Goal: Task Accomplishment & Management: Manage account settings

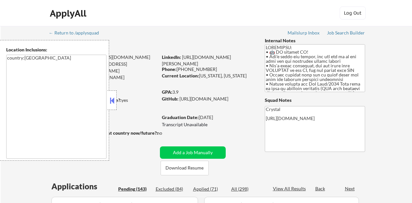
scroll to position [33, 0]
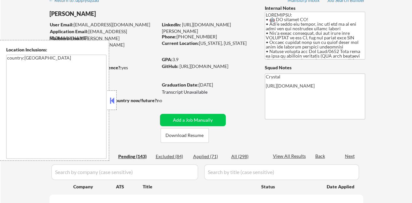
scroll to position [33, 0]
click at [113, 104] on button at bounding box center [112, 101] width 7 height 10
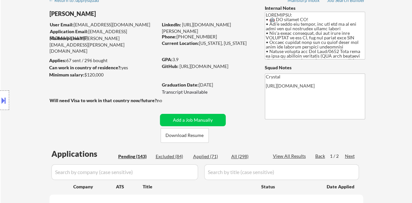
select select ""pending""
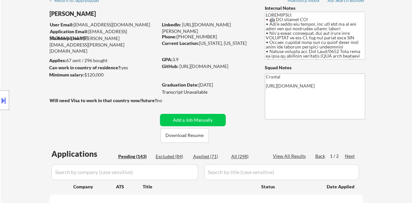
select select ""pending""
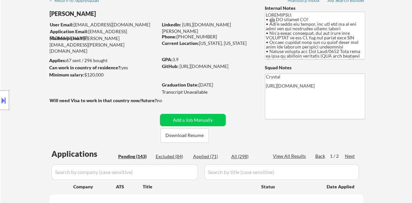
select select ""pending""
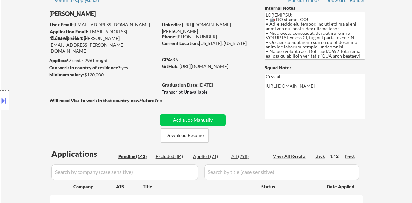
select select ""pending""
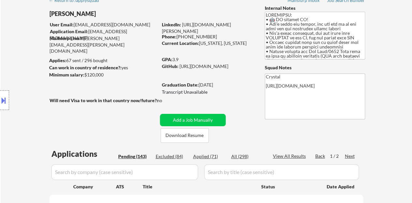
select select ""pending""
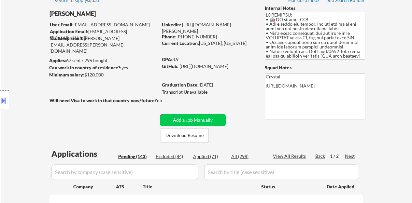
select select ""pending""
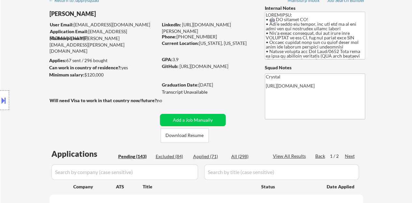
select select ""pending""
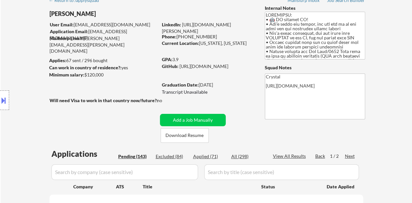
select select ""pending""
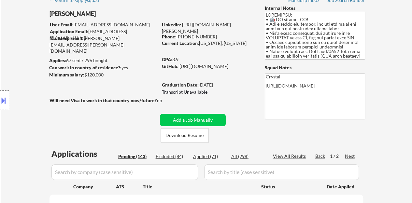
select select ""pending""
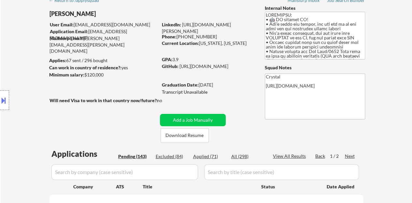
select select ""pending""
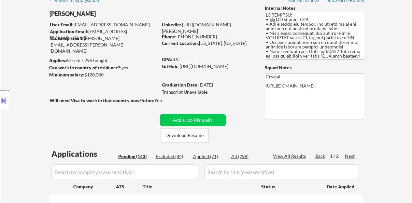
select select ""pending""
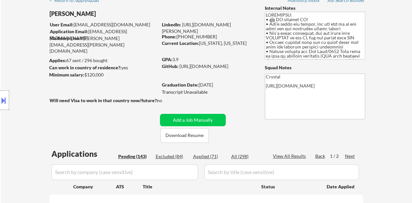
select select ""pending""
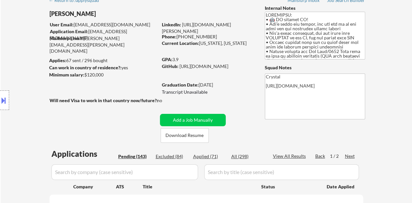
select select ""pending""
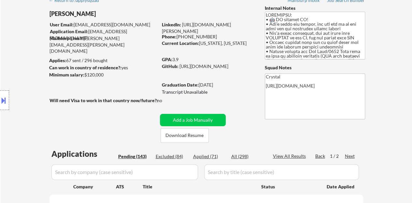
select select ""pending""
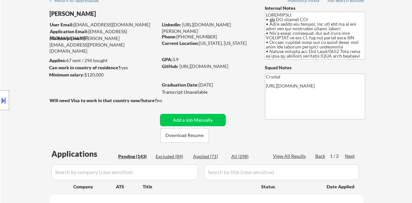
select select ""pending""
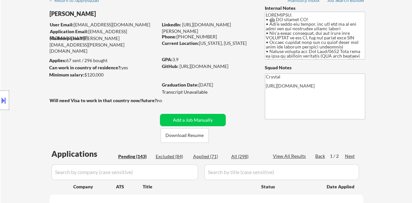
select select ""pending""
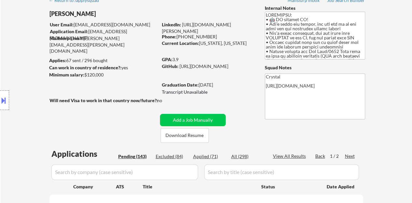
select select ""pending""
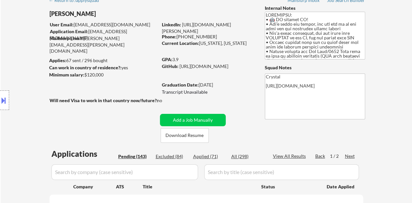
select select ""pending""
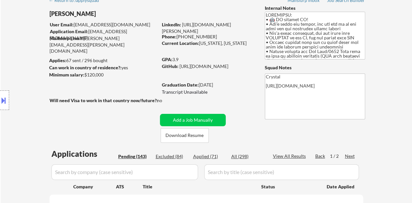
select select ""pending""
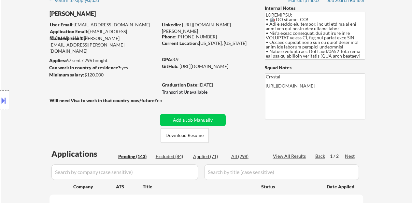
select select ""pending""
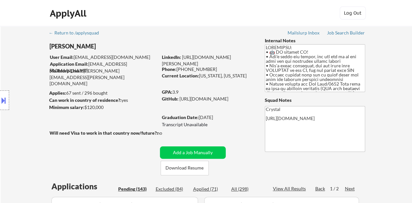
scroll to position [65, 0]
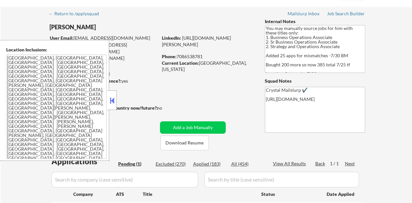
scroll to position [33, 0]
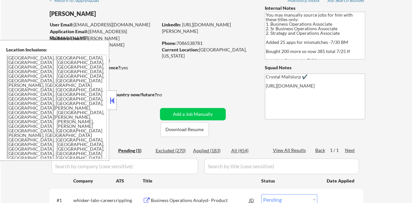
click at [112, 98] on button at bounding box center [112, 101] width 7 height 10
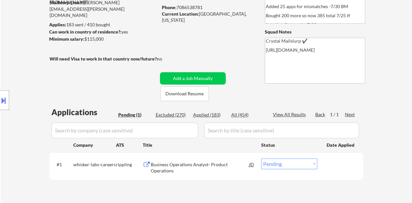
scroll to position [98, 0]
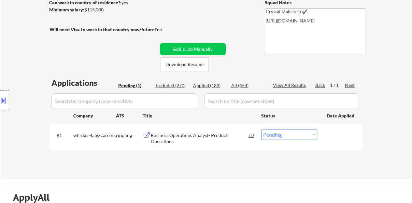
click at [167, 135] on div "Business Operations Analyst- Product Operations" at bounding box center [200, 138] width 98 height 13
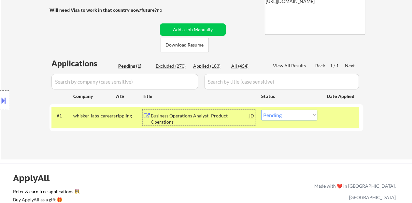
scroll to position [130, 0]
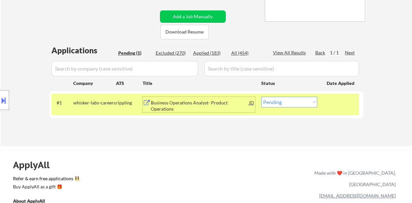
click at [282, 105] on select "Choose an option... Pending Applied Excluded (Questions) Excluded (Expired) Exc…" at bounding box center [289, 102] width 56 height 11
select select ""applied""
click at [261, 97] on select "Choose an option... Pending Applied Excluded (Questions) Excluded (Expired) Exc…" at bounding box center [289, 102] width 56 height 11
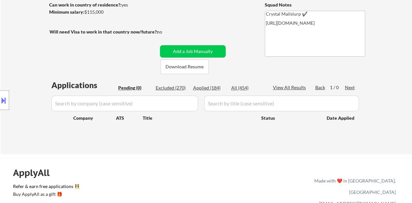
scroll to position [65, 0]
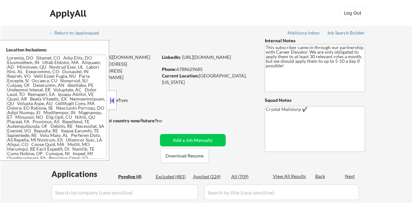
select select ""pending""
click at [114, 99] on button at bounding box center [112, 101] width 7 height 10
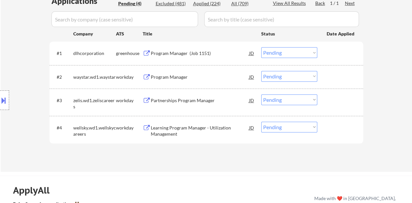
scroll to position [163, 0]
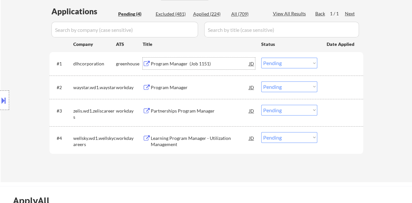
click at [172, 62] on div "Program Manager (Job 1151)" at bounding box center [200, 64] width 98 height 7
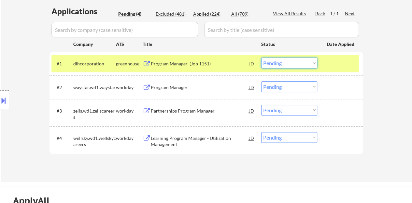
click at [286, 60] on select "Choose an option... Pending Applied Excluded (Questions) Excluded (Expired) Exc…" at bounding box center [289, 63] width 56 height 11
click at [261, 58] on select "Choose an option... Pending Applied Excluded (Questions) Excluded (Expired) Exc…" at bounding box center [289, 63] width 56 height 11
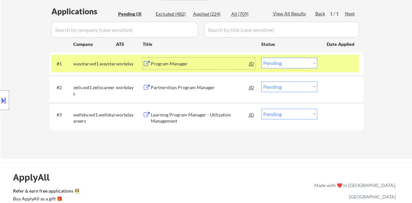
click at [166, 59] on div "Program Manager" at bounding box center [200, 64] width 98 height 12
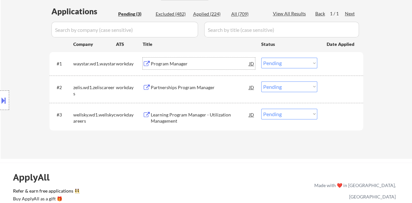
drag, startPoint x: 335, startPoint y: 64, endPoint x: 329, endPoint y: 63, distance: 6.0
click at [335, 65] on div at bounding box center [341, 64] width 29 height 12
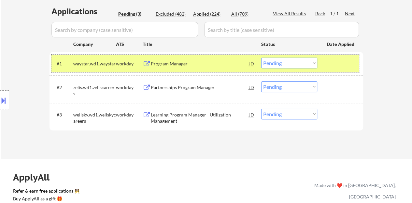
click at [2, 97] on button at bounding box center [3, 100] width 7 height 11
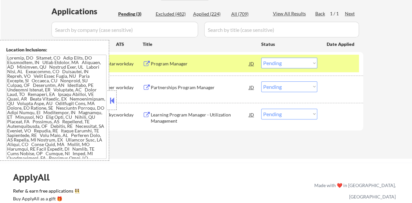
click at [110, 99] on button at bounding box center [112, 101] width 7 height 10
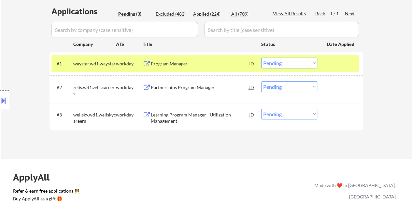
click at [300, 61] on select "Choose an option... Pending Applied Excluded (Questions) Excluded (Expired) Exc…" at bounding box center [289, 63] width 56 height 11
click at [261, 58] on select "Choose an option... Pending Applied Excluded (Questions) Excluded (Expired) Exc…" at bounding box center [289, 63] width 56 height 11
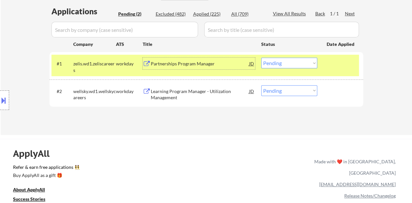
click at [176, 61] on div "Partnerships Program Manager" at bounding box center [200, 64] width 98 height 7
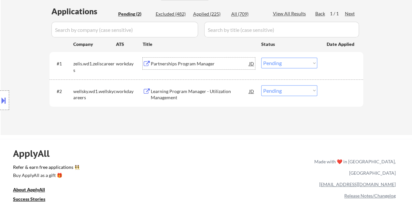
click at [335, 63] on div at bounding box center [341, 64] width 29 height 12
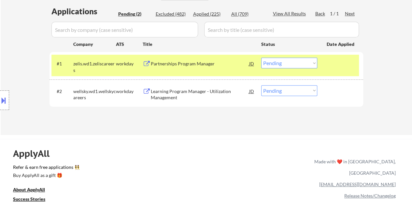
click at [2, 97] on button at bounding box center [3, 100] width 7 height 11
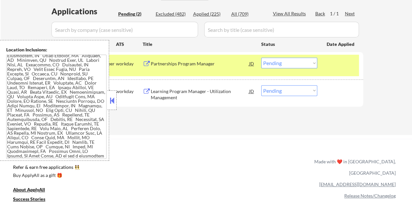
scroll to position [0, 0]
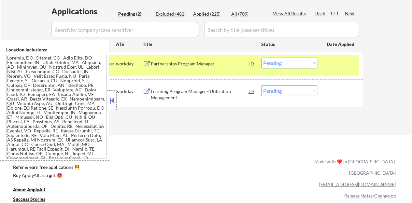
click at [110, 106] on div at bounding box center [112, 101] width 9 height 20
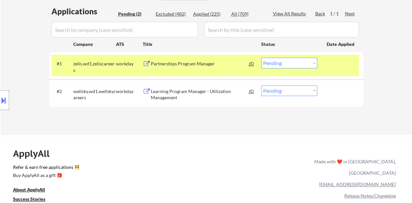
click at [278, 67] on select "Choose an option... Pending Applied Excluded (Questions) Excluded (Expired) Exc…" at bounding box center [289, 63] width 56 height 11
click at [261, 58] on select "Choose an option... Pending Applied Excluded (Questions) Excluded (Expired) Exc…" at bounding box center [289, 63] width 56 height 11
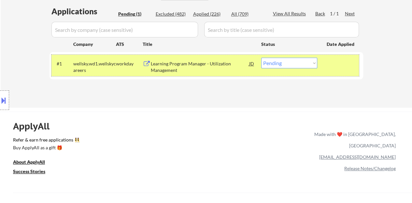
click at [199, 56] on div "#1 wellsky.wd1.wellskycareers workday Learning Program Manager - Utilization Ma…" at bounding box center [206, 66] width 308 height 22
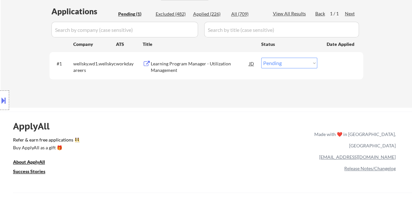
click at [200, 58] on div "Learning Program Manager - Utilization Management" at bounding box center [200, 66] width 98 height 16
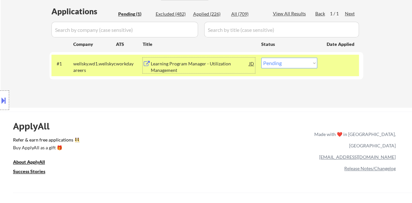
click at [283, 67] on select "Choose an option... Pending Applied Excluded (Questions) Excluded (Expired) Exc…" at bounding box center [289, 63] width 56 height 11
select select ""excluded__bad_match_""
click at [261, 58] on select "Choose an option... Pending Applied Excluded (Questions) Excluded (Expired) Exc…" at bounding box center [289, 63] width 56 height 11
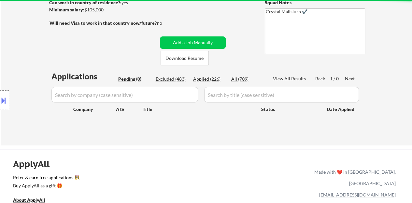
scroll to position [65, 0]
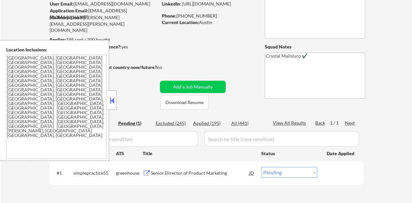
scroll to position [65, 0]
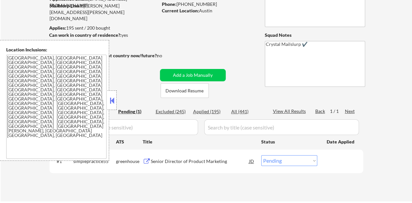
click at [109, 95] on div at bounding box center [112, 101] width 9 height 20
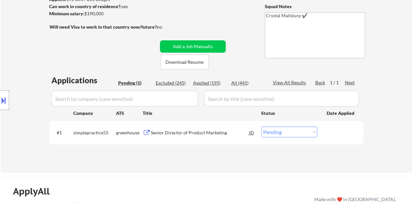
scroll to position [130, 0]
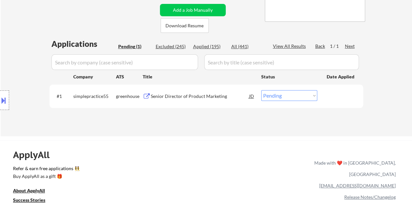
click at [190, 96] on div "Senior Director of Product Marketing" at bounding box center [200, 96] width 98 height 7
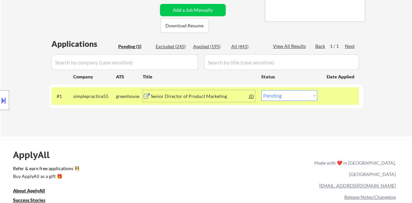
click at [285, 98] on select "Choose an option... Pending Applied Excluded (Questions) Excluded (Expired) Exc…" at bounding box center [289, 95] width 56 height 11
select select ""applied""
click at [261, 90] on select "Choose an option... Pending Applied Excluded (Questions) Excluded (Expired) Exc…" at bounding box center [289, 95] width 56 height 11
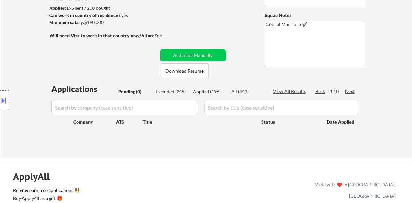
scroll to position [65, 0]
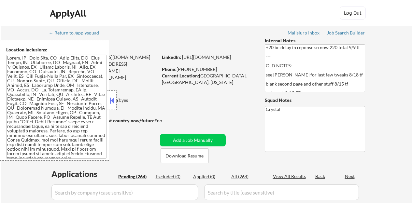
select select ""pending""
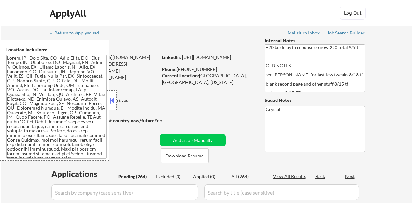
select select ""pending""
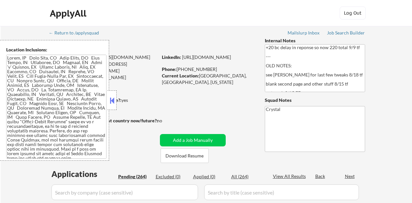
select select ""pending""
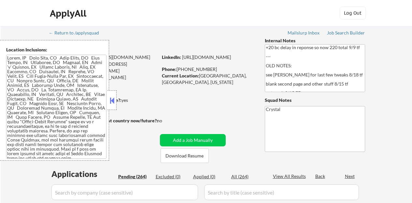
select select ""pending""
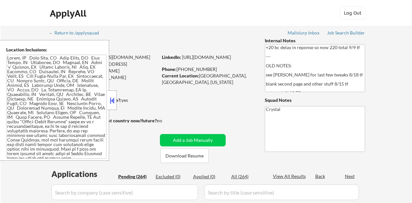
select select ""pending""
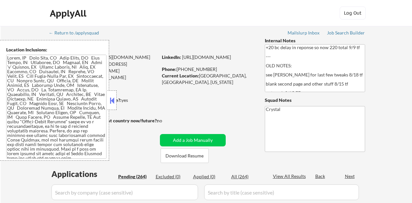
select select ""pending""
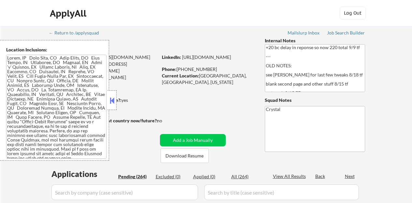
select select ""pending""
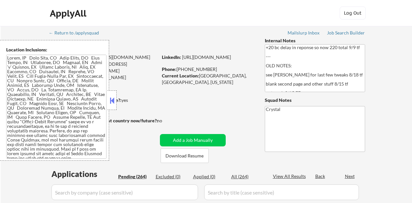
select select ""pending""
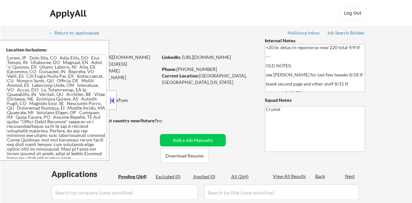
select select ""pending""
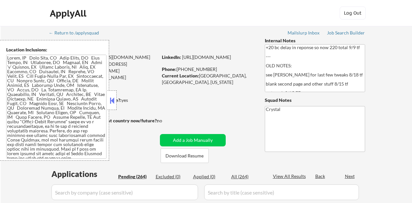
select select ""pending""
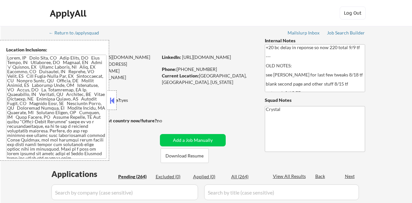
select select ""pending""
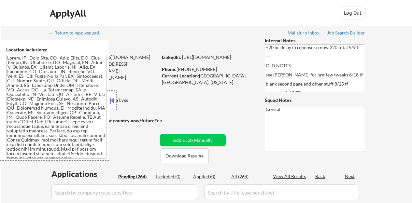
select select ""pending""
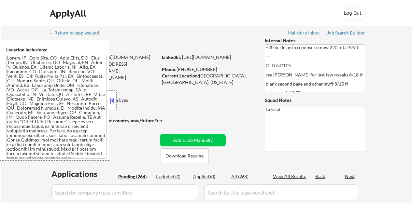
select select ""pending""
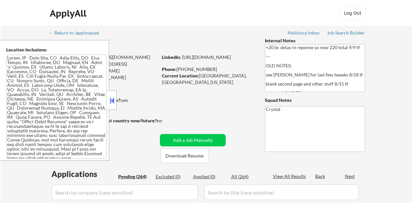
select select ""pending""
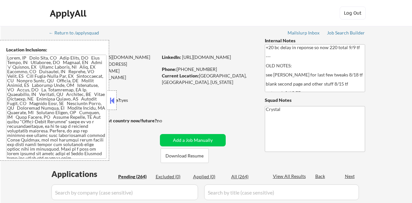
select select ""pending""
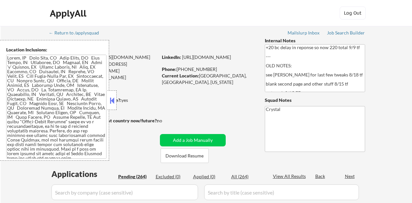
select select ""pending""
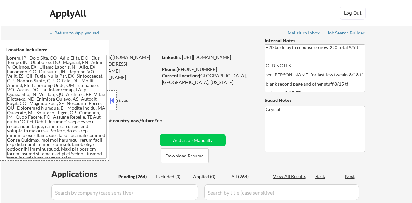
select select ""pending""
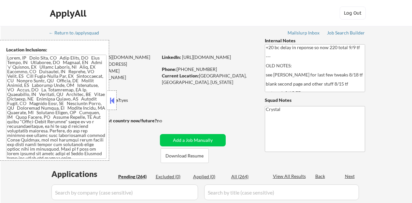
select select ""pending""
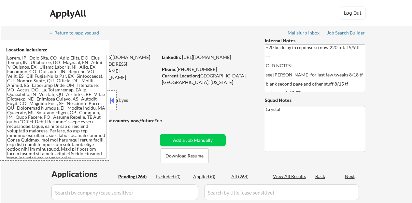
select select ""pending""
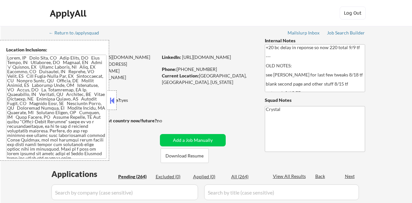
select select ""pending""
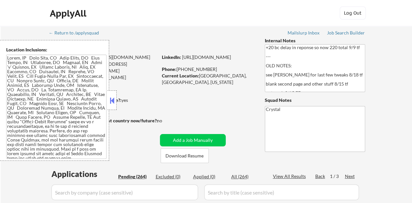
scroll to position [40, 0]
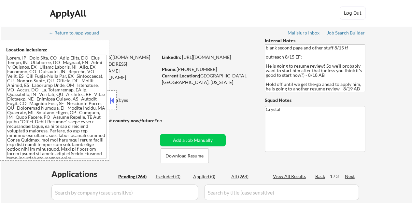
click at [15, 69] on textarea at bounding box center [56, 107] width 100 height 104
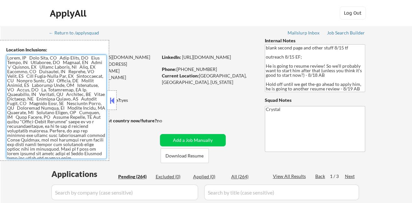
click at [92, 92] on textarea at bounding box center [56, 107] width 100 height 104
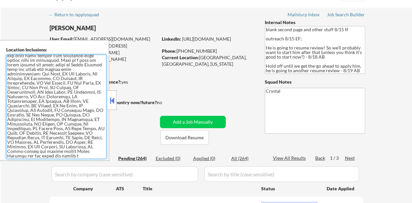
scroll to position [33, 0]
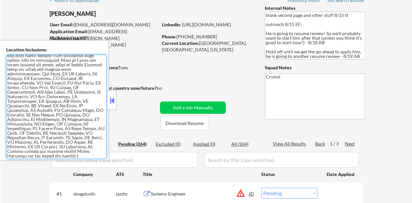
click at [114, 100] on button at bounding box center [112, 101] width 7 height 10
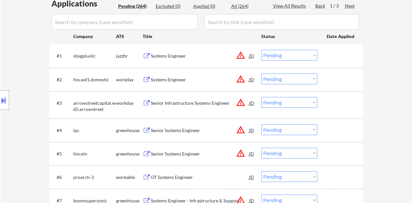
scroll to position [163, 0]
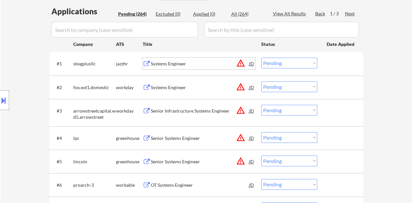
click at [170, 64] on div "Systems Engineer" at bounding box center [200, 64] width 98 height 7
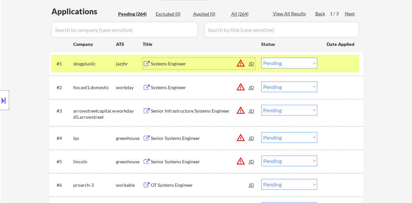
click at [301, 65] on select "Choose an option... Pending Applied Excluded (Questions) Excluded (Expired) Exc…" at bounding box center [289, 63] width 56 height 11
click at [261, 58] on select "Choose an option... Pending Applied Excluded (Questions) Excluded (Expired) Exc…" at bounding box center [289, 63] width 56 height 11
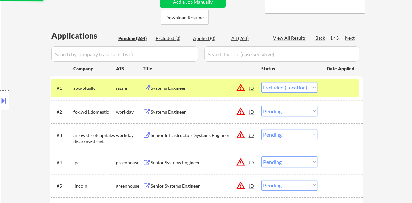
scroll to position [130, 0]
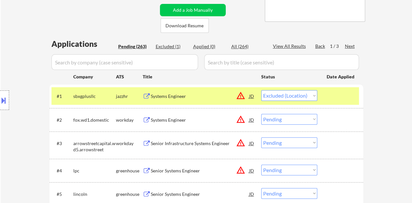
select select ""pending""
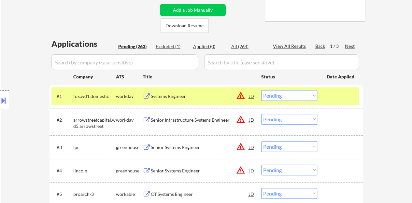
click at [348, 93] on div at bounding box center [341, 96] width 29 height 12
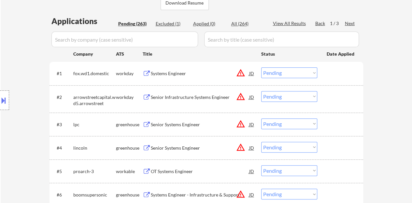
scroll to position [163, 0]
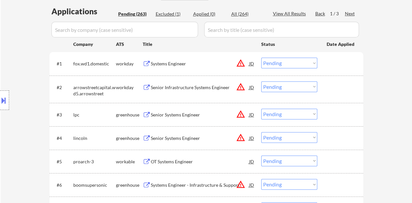
click at [189, 116] on div "Senior Systems Engineer" at bounding box center [200, 115] width 98 height 7
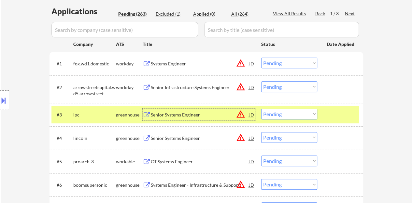
click at [0, 94] on div at bounding box center [4, 101] width 9 height 20
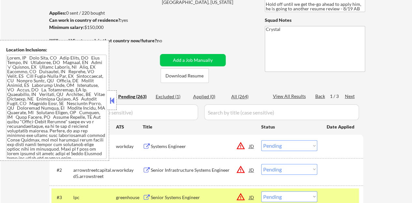
scroll to position [98, 0]
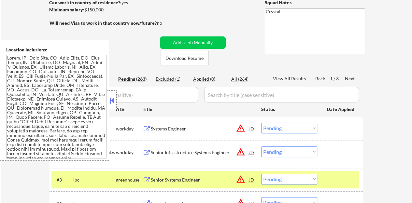
click at [25, 78] on textarea at bounding box center [56, 107] width 100 height 104
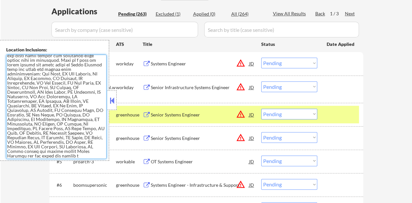
scroll to position [130, 0]
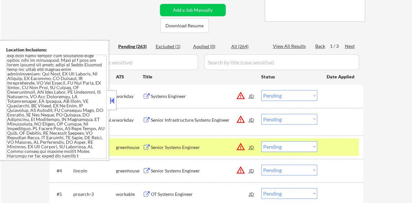
click at [112, 97] on button at bounding box center [112, 101] width 7 height 10
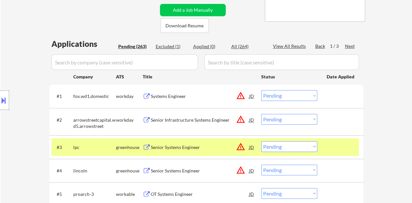
scroll to position [196, 0]
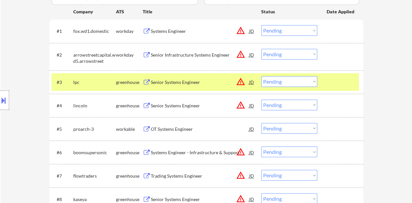
click at [269, 82] on select "Choose an option... Pending Applied Excluded (Questions) Excluded (Expired) Exc…" at bounding box center [289, 81] width 56 height 11
click at [261, 76] on select "Choose an option... Pending Applied Excluded (Questions) Excluded (Expired) Exc…" at bounding box center [289, 81] width 56 height 11
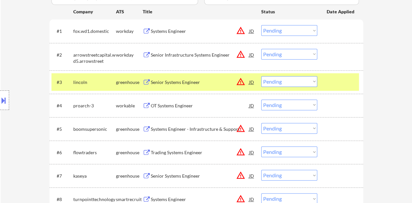
click at [196, 81] on div "Senior Systems Engineer" at bounding box center [200, 82] width 98 height 7
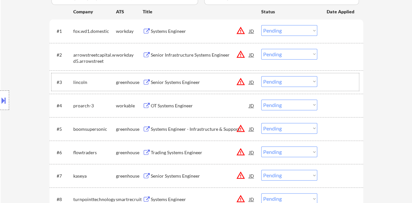
click at [338, 87] on div at bounding box center [341, 82] width 29 height 12
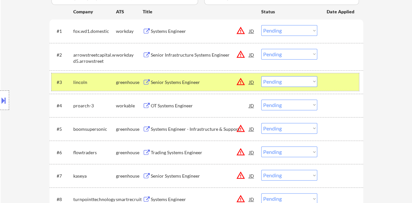
click at [271, 79] on select "Choose an option... Pending Applied Excluded (Questions) Excluded (Expired) Exc…" at bounding box center [289, 81] width 56 height 11
click at [261, 76] on select "Choose an option... Pending Applied Excluded (Questions) Excluded (Expired) Exc…" at bounding box center [289, 81] width 56 height 11
select select ""pending""
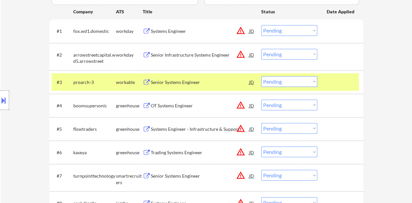
click at [354, 84] on div at bounding box center [341, 82] width 29 height 12
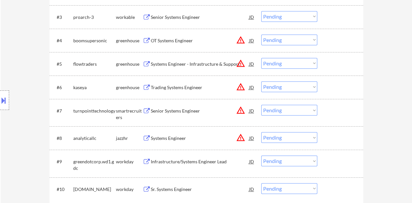
scroll to position [228, 0]
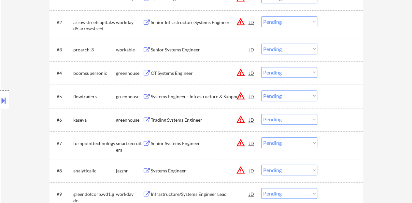
click at [176, 77] on div "OT Systems Engineer" at bounding box center [200, 73] width 98 height 12
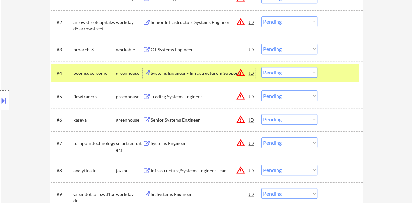
click at [287, 75] on select "Choose an option... Pending Applied Excluded (Questions) Excluded (Expired) Exc…" at bounding box center [289, 72] width 56 height 11
click at [261, 67] on select "Choose an option... Pending Applied Excluded (Questions) Excluded (Expired) Exc…" at bounding box center [289, 72] width 56 height 11
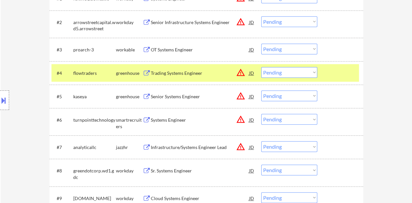
click at [348, 77] on div at bounding box center [341, 73] width 29 height 12
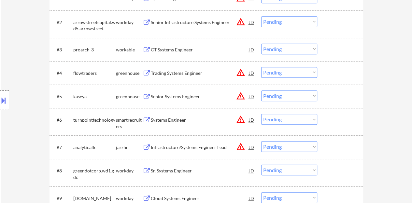
click at [176, 75] on div "Trading Systems Engineer" at bounding box center [200, 73] width 98 height 7
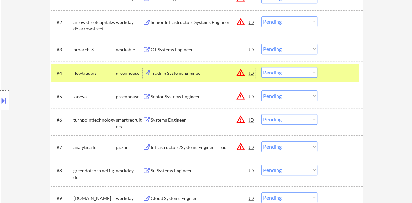
click at [289, 73] on select "Choose an option... Pending Applied Excluded (Questions) Excluded (Expired) Exc…" at bounding box center [289, 72] width 56 height 11
click at [261, 67] on select "Choose an option... Pending Applied Excluded (Questions) Excluded (Expired) Exc…" at bounding box center [289, 72] width 56 height 11
select select ""pending""
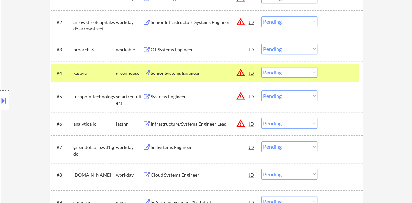
click at [337, 76] on div at bounding box center [341, 73] width 29 height 12
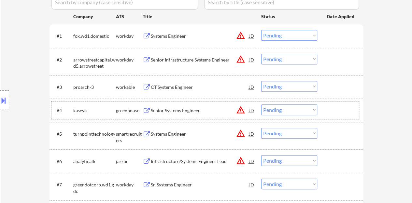
scroll to position [130, 0]
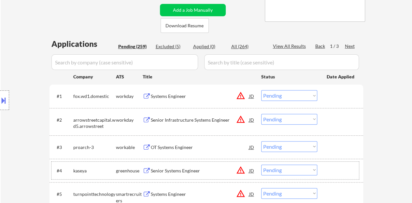
click at [166, 97] on div "Systems Engineer" at bounding box center [200, 96] width 98 height 7
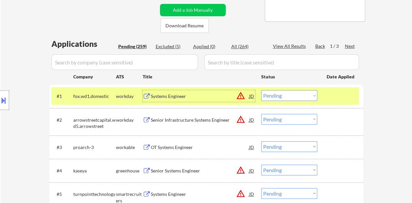
click at [295, 96] on select "Choose an option... Pending Applied Excluded (Questions) Excluded (Expired) Exc…" at bounding box center [289, 95] width 56 height 11
click at [284, 93] on select "Choose an option... Pending Applied Excluded (Questions) Excluded (Expired) Exc…" at bounding box center [289, 95] width 56 height 11
click at [261, 90] on select "Choose an option... Pending Applied Excluded (Questions) Excluded (Expired) Exc…" at bounding box center [289, 95] width 56 height 11
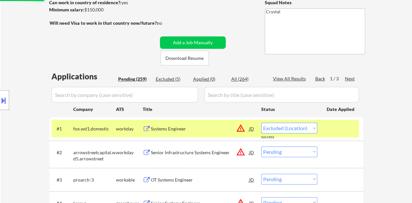
scroll to position [75, 0]
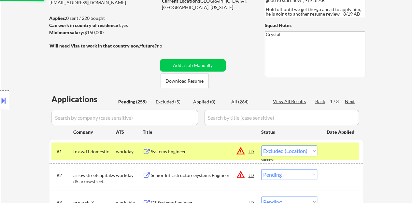
select select ""pending""
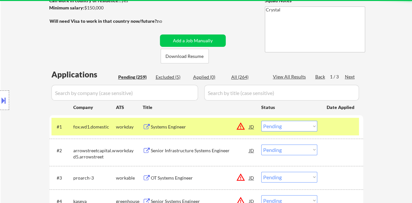
scroll to position [163, 0]
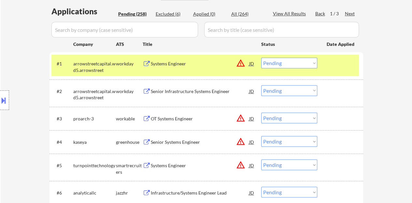
click at [317, 68] on div "#1 arrowstreetcapital.wd5.arrowstreet workday Systems Engineer JD warning_amber…" at bounding box center [206, 66] width 308 height 22
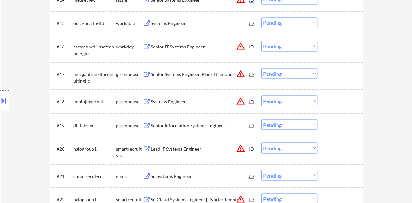
scroll to position [620, 0]
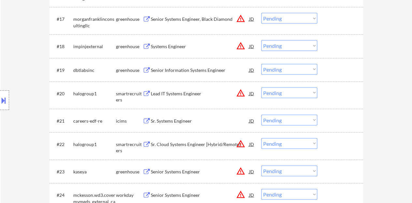
click at [187, 118] on div "Sr. Systems Engineer" at bounding box center [200, 121] width 98 height 7
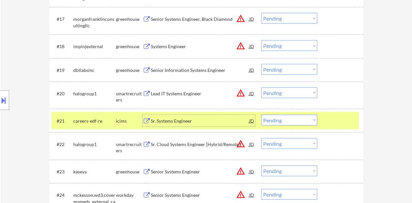
click at [338, 125] on div at bounding box center [341, 121] width 29 height 12
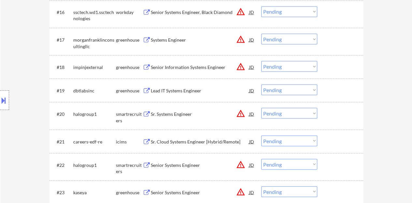
scroll to position [587, 0]
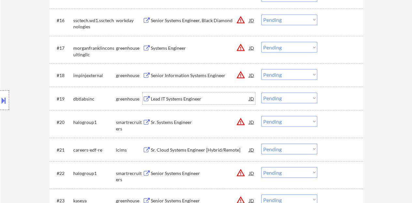
click at [172, 98] on div "Lead IT Systems Engineer" at bounding box center [200, 99] width 98 height 7
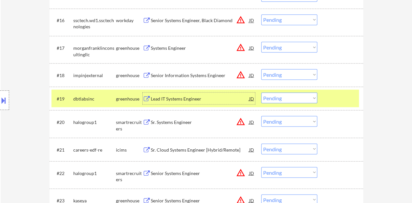
click at [280, 97] on select "Choose an option... Pending Applied Excluded (Questions) Excluded (Expired) Exc…" at bounding box center [289, 98] width 56 height 11
click at [261, 93] on select "Choose an option... Pending Applied Excluded (Questions) Excluded (Expired) Exc…" at bounding box center [289, 98] width 56 height 11
select select ""pending""
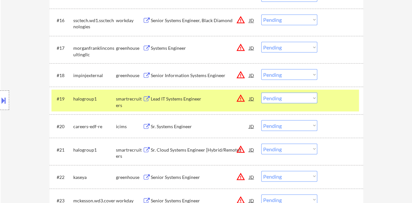
click at [335, 101] on div at bounding box center [341, 99] width 29 height 12
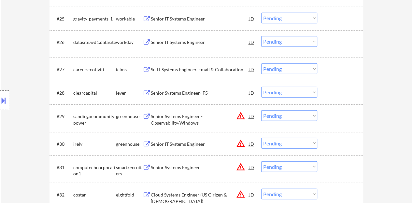
scroll to position [815, 0]
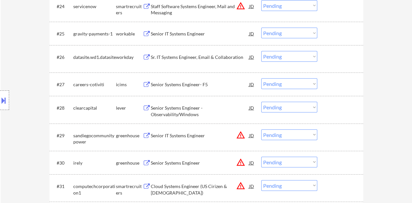
click at [192, 110] on div "Senior Systems Engineer - Observability/Windows" at bounding box center [200, 111] width 98 height 13
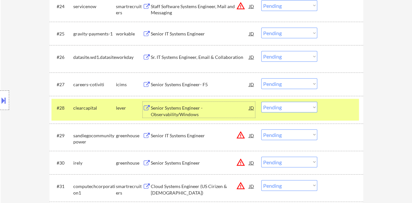
click at [290, 101] on div "#28 clearcapital lever Senior Systems Engineer - Observability/Windows JD warni…" at bounding box center [206, 110] width 308 height 22
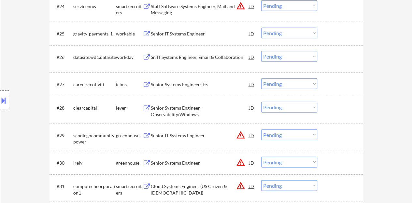
click at [292, 105] on select "Choose an option... Pending Applied Excluded (Questions) Excluded (Expired) Exc…" at bounding box center [289, 107] width 56 height 11
click at [261, 102] on select "Choose an option... Pending Applied Excluded (Questions) Excluded (Expired) Exc…" at bounding box center [289, 107] width 56 height 11
select select ""pending""
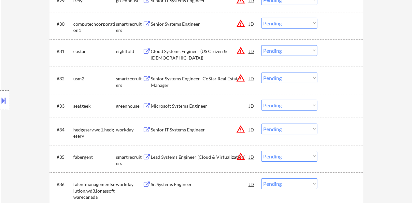
scroll to position [946, 0]
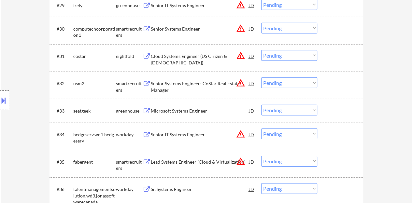
click at [182, 112] on div "Microsoft Systems Engineer" at bounding box center [200, 111] width 98 height 7
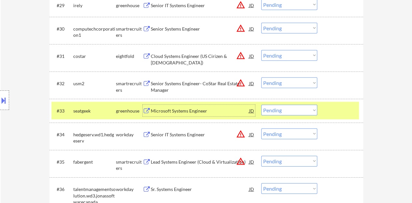
click at [273, 113] on select "Choose an option... Pending Applied Excluded (Questions) Excluded (Expired) Exc…" at bounding box center [289, 110] width 56 height 11
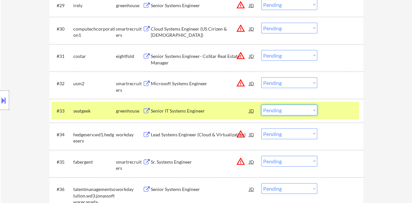
drag, startPoint x: 387, startPoint y: 99, endPoint x: 267, endPoint y: 117, distance: 121.3
click at [279, 106] on select "Choose an option... Pending Applied Excluded (Questions) Excluded (Expired) Exc…" at bounding box center [289, 110] width 56 height 11
click at [261, 105] on select "Choose an option... Pending Applied Excluded (Questions) Excluded (Expired) Exc…" at bounding box center [289, 110] width 56 height 11
select select ""pending""
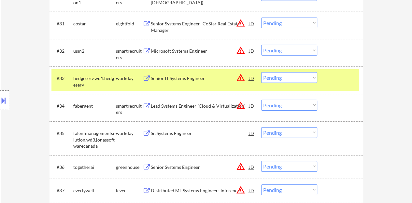
click at [341, 82] on div at bounding box center [341, 78] width 29 height 12
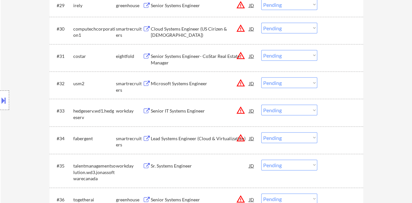
scroll to position [880, 0]
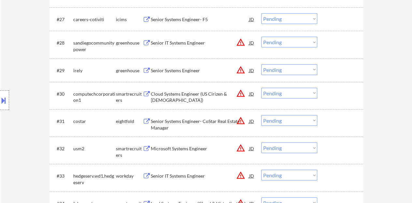
click at [178, 73] on div "Senior Systems Engineer" at bounding box center [200, 70] width 98 height 7
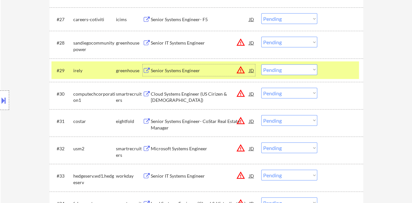
click at [293, 66] on select "Choose an option... Pending Applied Excluded (Questions) Excluded (Expired) Exc…" at bounding box center [289, 70] width 56 height 11
click at [261, 65] on select "Choose an option... Pending Applied Excluded (Questions) Excluded (Expired) Exc…" at bounding box center [289, 70] width 56 height 11
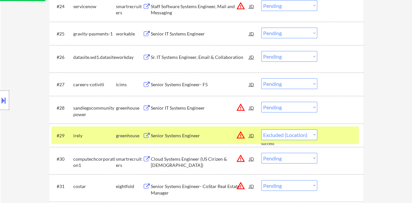
scroll to position [815, 0]
select select ""pending""
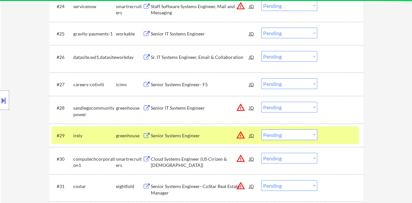
scroll to position [848, 0]
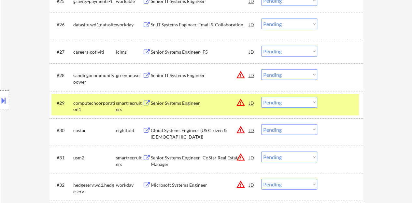
click at [341, 103] on div at bounding box center [341, 103] width 29 height 12
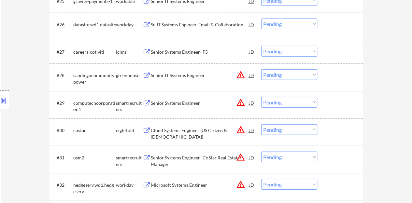
click at [189, 77] on div "Senior IT Systems Engineer" at bounding box center [200, 75] width 98 height 7
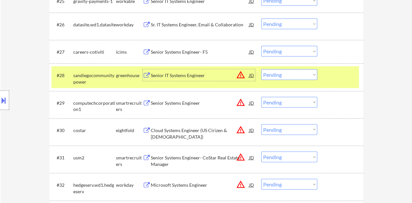
click at [295, 72] on select "Choose an option... Pending Applied Excluded (Questions) Excluded (Expired) Exc…" at bounding box center [289, 74] width 56 height 11
click at [261, 69] on select "Choose an option... Pending Applied Excluded (Questions) Excluded (Expired) Exc…" at bounding box center [289, 74] width 56 height 11
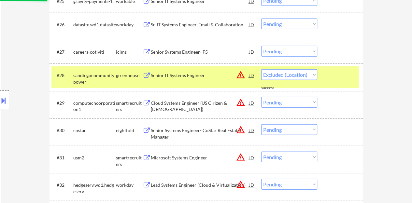
select select ""pending""
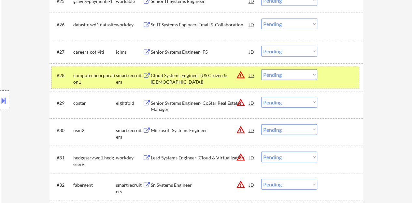
click at [335, 73] on div at bounding box center [341, 75] width 29 height 12
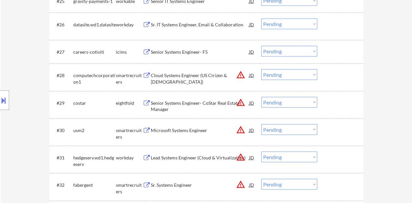
click at [205, 130] on div "Microsoft Systems Engineer" at bounding box center [200, 130] width 98 height 7
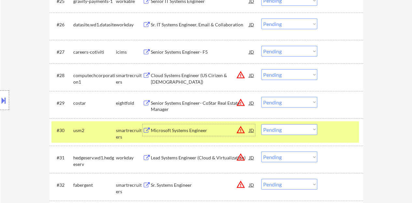
click at [285, 127] on select "Choose an option... Pending Applied Excluded (Questions) Excluded (Expired) Exc…" at bounding box center [289, 130] width 56 height 11
click at [261, 125] on select "Choose an option... Pending Applied Excluded (Questions) Excluded (Expired) Exc…" at bounding box center [289, 130] width 56 height 11
select select ""pending""
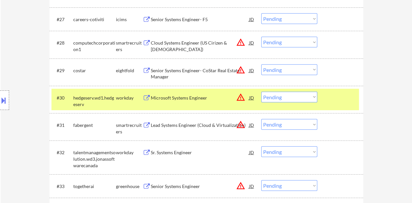
click at [340, 92] on div at bounding box center [341, 98] width 29 height 12
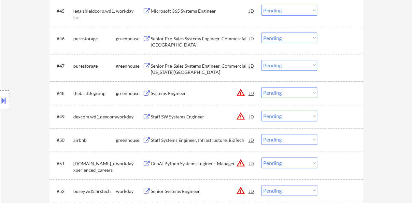
scroll to position [1369, 0]
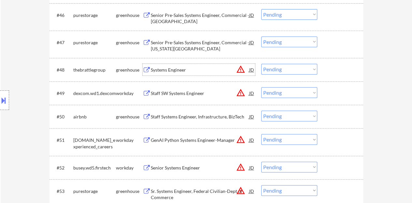
click at [170, 68] on div "Systems Engineer" at bounding box center [200, 70] width 98 height 7
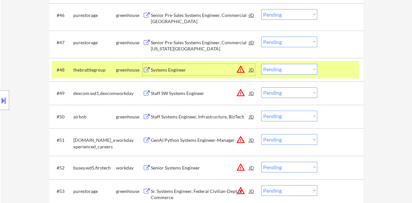
click at [283, 72] on select "Choose an option... Pending Applied Excluded (Questions) Excluded (Expired) Exc…" at bounding box center [289, 69] width 56 height 11
click at [297, 69] on select "Choose an option... Pending Applied Excluded (Questions) Excluded (Expired) Exc…" at bounding box center [289, 69] width 56 height 11
click at [261, 64] on select "Choose an option... Pending Applied Excluded (Questions) Excluded (Expired) Exc…" at bounding box center [289, 69] width 56 height 11
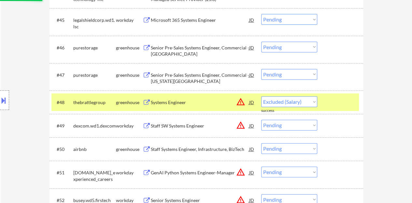
scroll to position [1304, 0]
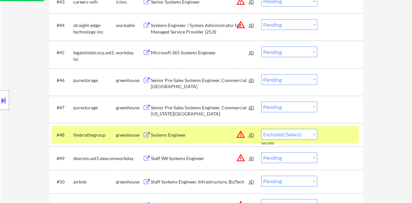
select select ""pending""
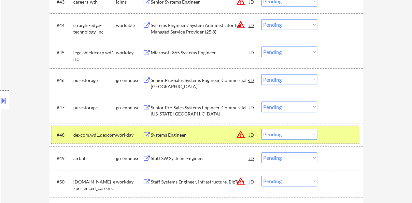
click at [342, 136] on div at bounding box center [341, 135] width 29 height 12
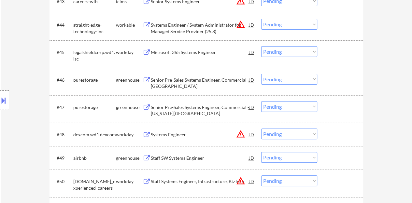
scroll to position [1337, 0]
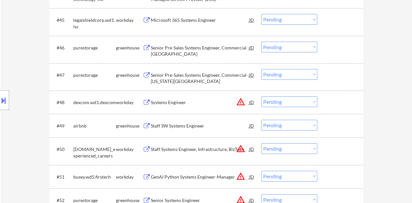
click at [187, 126] on div "Staff SW Systems Engineer" at bounding box center [200, 126] width 98 height 7
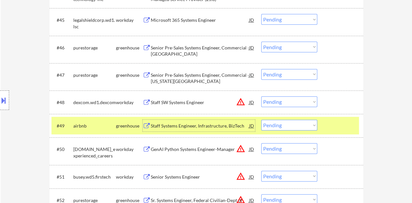
click at [300, 128] on select "Choose an option... Pending Applied Excluded (Questions) Excluded (Expired) Exc…" at bounding box center [289, 125] width 56 height 11
click at [261, 120] on select "Choose an option... Pending Applied Excluded (Questions) Excluded (Expired) Exc…" at bounding box center [289, 125] width 56 height 11
select select ""pending""
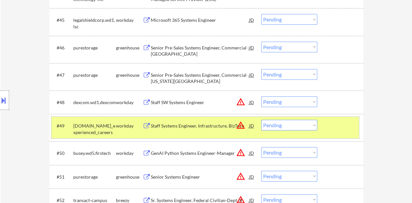
click at [336, 137] on div "#49 pwc.wd3.us_experienced_careers workday Staff Systems Engineer, Infrastructu…" at bounding box center [206, 128] width 308 height 22
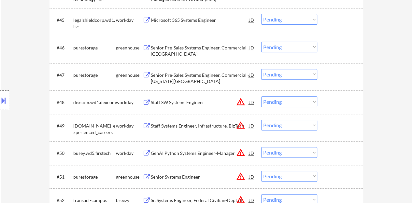
scroll to position [1272, 0]
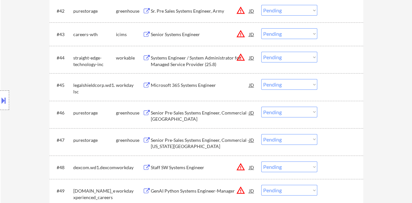
click at [173, 86] on div "Microsoft 365 Systems Engineer" at bounding box center [200, 85] width 98 height 7
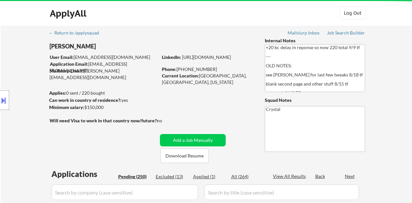
scroll to position [65, 0]
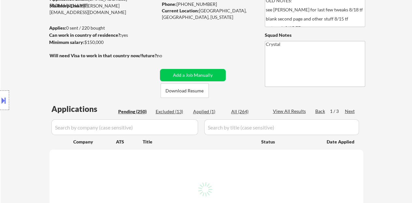
select select ""pending""
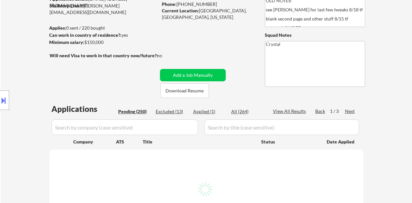
select select ""pending""
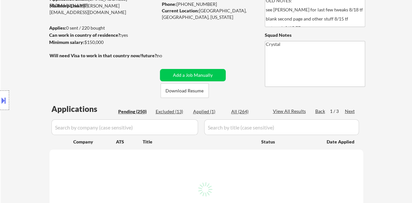
select select ""pending""
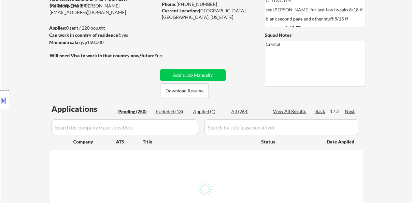
select select ""pending""
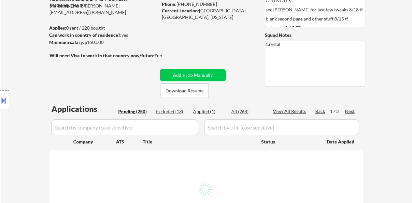
select select ""pending""
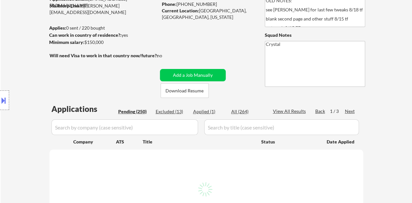
select select ""pending""
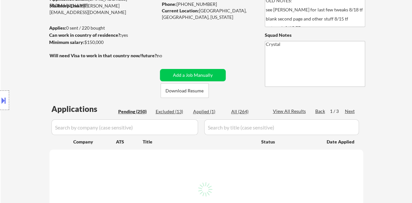
select select ""pending""
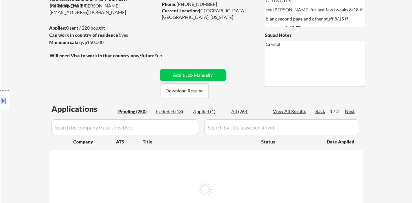
select select ""pending""
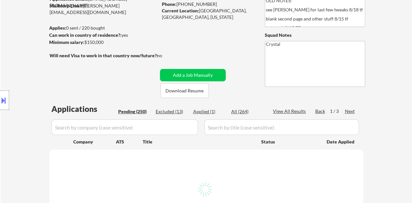
select select ""pending""
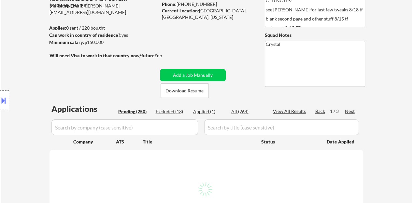
select select ""pending""
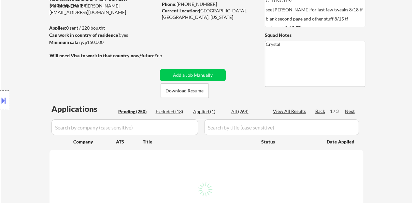
select select ""pending""
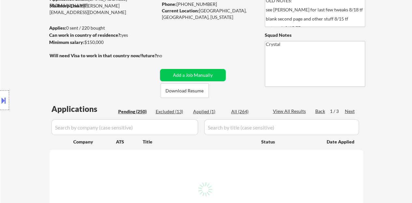
select select ""pending""
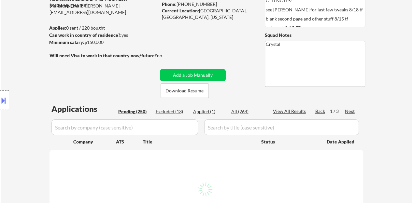
select select ""pending""
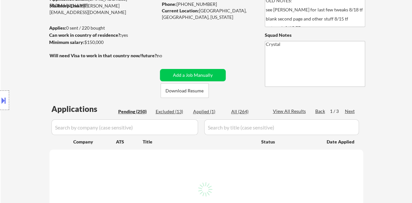
select select ""pending""
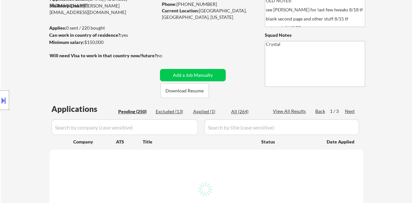
select select ""pending""
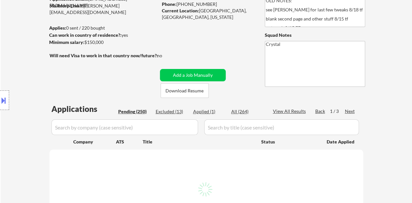
select select ""pending""
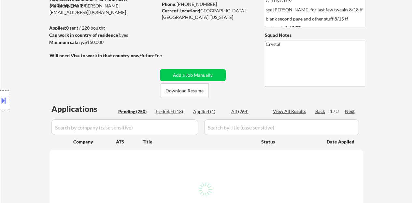
select select ""pending""
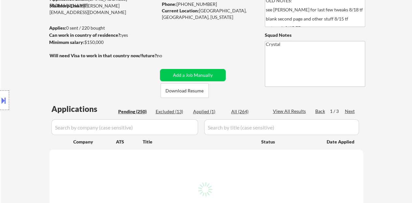
select select ""pending""
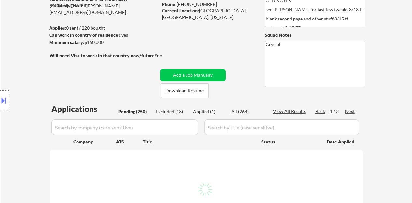
select select ""pending""
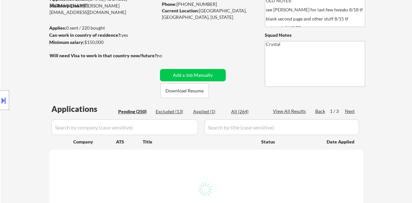
select select ""pending""
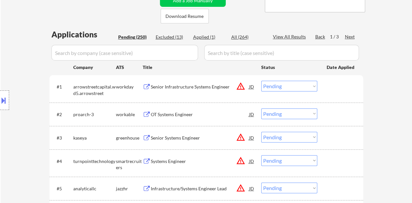
scroll to position [130, 0]
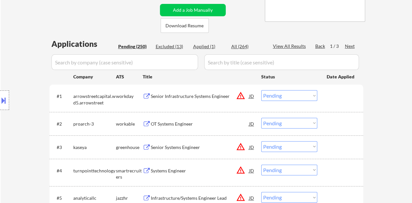
click at [141, 61] on input "input" at bounding box center [125, 62] width 147 height 16
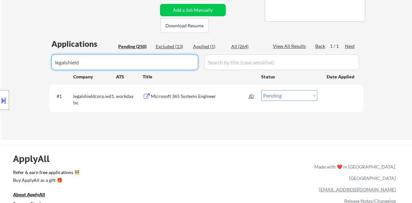
type input "legalshield"
click at [288, 97] on select "Choose an option... Pending Applied Excluded (Questions) Excluded (Expired) Exc…" at bounding box center [289, 95] width 56 height 11
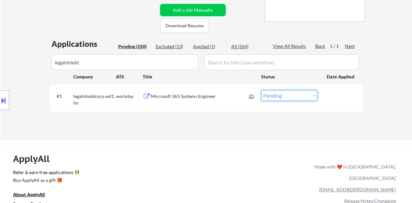
select select ""applied""
click at [261, 90] on select "Choose an option... Pending Applied Excluded (Questions) Excluded (Expired) Exc…" at bounding box center [289, 95] width 56 height 11
select select ""applied""
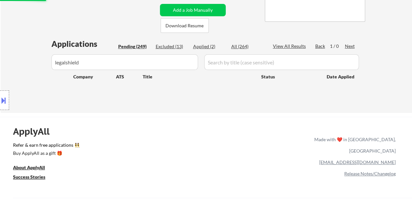
click at [172, 64] on input "input" at bounding box center [125, 62] width 147 height 16
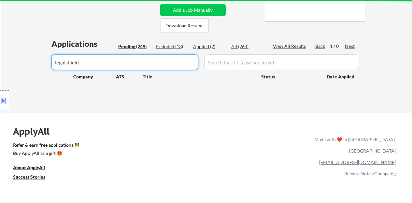
click at [172, 64] on input "input" at bounding box center [125, 62] width 147 height 16
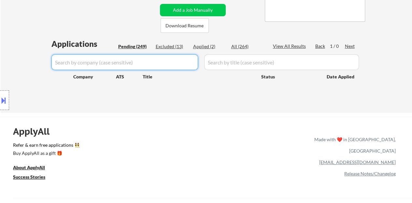
click at [23, 71] on div "Location Inclusions:" at bounding box center [58, 100] width 117 height 121
select select ""pending""
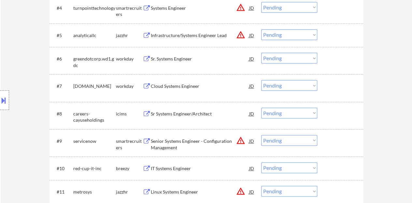
scroll to position [228, 0]
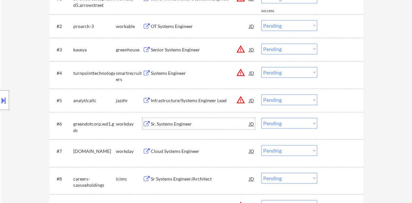
click at [182, 126] on div "Sr. Systems Engineer" at bounding box center [200, 124] width 98 height 7
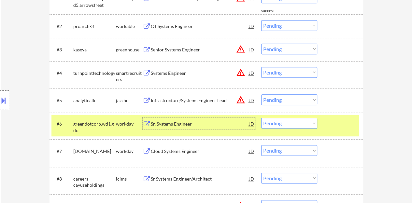
click at [294, 118] on select "Choose an option... Pending Applied Excluded (Questions) Excluded (Expired) Exc…" at bounding box center [289, 123] width 56 height 11
click at [261, 118] on select "Choose an option... Pending Applied Excluded (Questions) Excluded (Expired) Exc…" at bounding box center [289, 123] width 56 height 11
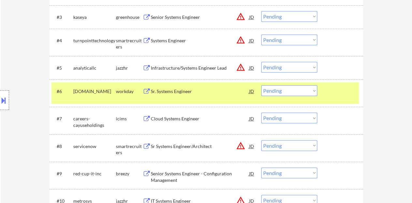
click at [183, 92] on div "Sr. Systems Engineer" at bounding box center [200, 91] width 98 height 7
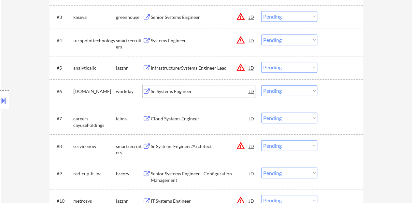
click at [336, 93] on div at bounding box center [341, 91] width 29 height 12
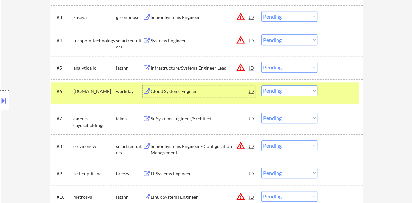
click at [159, 86] on div "Cloud Systems Engineer" at bounding box center [200, 91] width 98 height 12
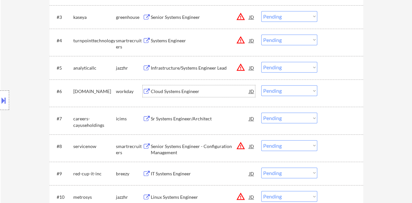
click at [331, 94] on div at bounding box center [341, 91] width 29 height 12
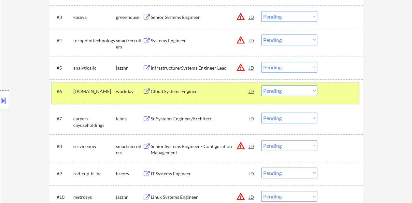
click at [307, 87] on select "Choose an option... Pending Applied Excluded (Questions) Excluded (Expired) Exc…" at bounding box center [289, 90] width 56 height 11
click at [261, 85] on select "Choose an option... Pending Applied Excluded (Questions) Excluded (Expired) Exc…" at bounding box center [289, 90] width 56 height 11
select select ""pending""
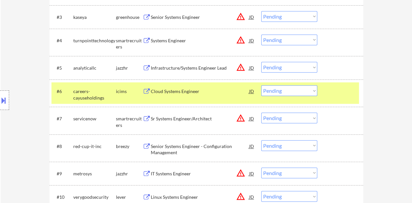
click at [331, 95] on div at bounding box center [341, 91] width 29 height 12
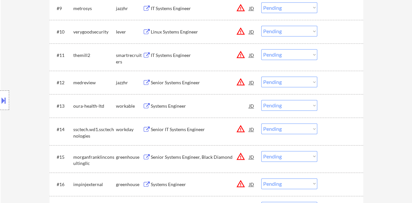
scroll to position [424, 0]
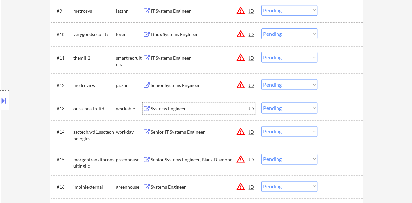
click at [155, 109] on div "Systems Engineer" at bounding box center [200, 109] width 98 height 7
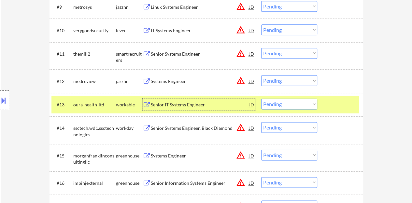
click at [295, 104] on select "Choose an option... Pending Applied Excluded (Questions) Excluded (Expired) Exc…" at bounding box center [289, 104] width 56 height 11
click at [261, 99] on select "Choose an option... Pending Applied Excluded (Questions) Excluded (Expired) Exc…" at bounding box center [289, 104] width 56 height 11
select select ""pending""
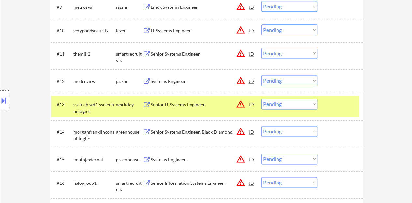
drag, startPoint x: 341, startPoint y: 113, endPoint x: 198, endPoint y: 70, distance: 149.6
click at [341, 113] on div "#13 ssctech.wd1.ssctechnologies workday Senior IT Systems Engineer JD warning_a…" at bounding box center [206, 107] width 308 height 22
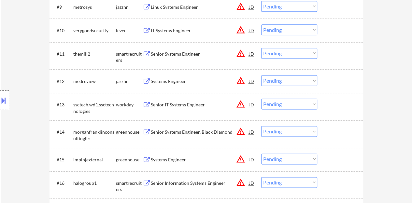
click at [166, 81] on div "Systems Engineer" at bounding box center [200, 81] width 98 height 7
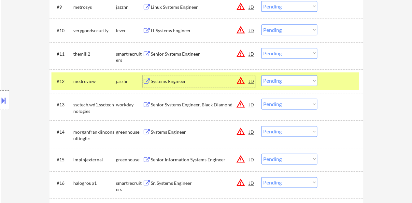
click at [281, 83] on select "Choose an option... Pending Applied Excluded (Questions) Excluded (Expired) Exc…" at bounding box center [289, 80] width 56 height 11
click at [271, 80] on select "Choose an option... Pending Applied Excluded (Questions) Excluded (Expired) Exc…" at bounding box center [289, 80] width 56 height 11
click at [261, 75] on select "Choose an option... Pending Applied Excluded (Questions) Excluded (Expired) Exc…" at bounding box center [289, 80] width 56 height 11
select select ""pending""
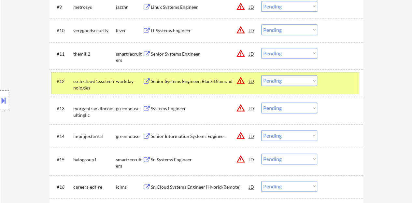
click at [348, 78] on div at bounding box center [341, 81] width 29 height 12
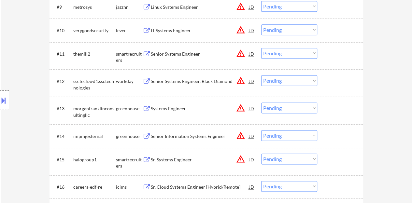
click at [184, 51] on div "Senior Systems Engineer" at bounding box center [200, 54] width 98 height 7
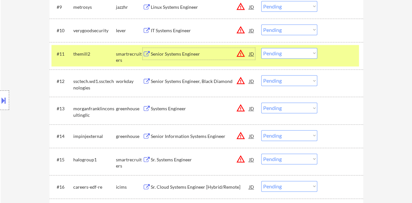
click at [276, 56] on select "Choose an option... Pending Applied Excluded (Questions) Excluded (Expired) Exc…" at bounding box center [289, 53] width 56 height 11
click at [261, 48] on select "Choose an option... Pending Applied Excluded (Questions) Excluded (Expired) Exc…" at bounding box center [289, 53] width 56 height 11
select select ""pending""
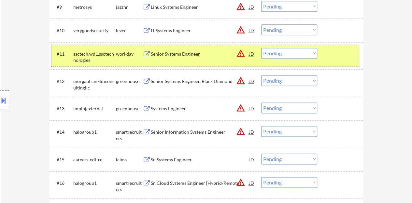
click at [347, 59] on div at bounding box center [341, 54] width 29 height 12
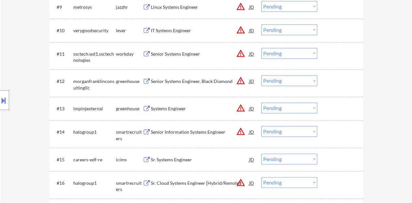
click at [183, 107] on div "Systems Engineer" at bounding box center [200, 109] width 98 height 7
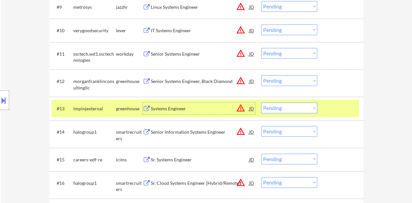
click at [274, 106] on select "Choose an option... Pending Applied Excluded (Questions) Excluded (Expired) Exc…" at bounding box center [289, 108] width 56 height 11
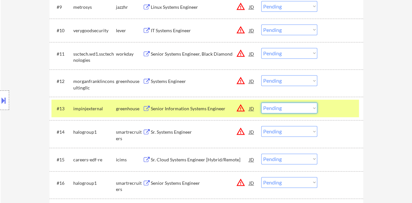
click at [297, 107] on select "Choose an option... Pending Applied Excluded (Questions) Excluded (Expired) Exc…" at bounding box center [289, 108] width 56 height 11
click at [261, 103] on select "Choose an option... Pending Applied Excluded (Questions) Excluded (Expired) Exc…" at bounding box center [289, 108] width 56 height 11
select select ""pending""
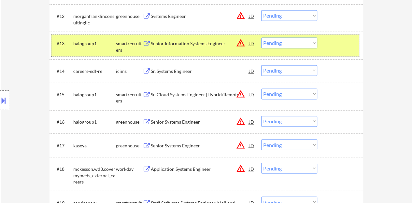
click at [351, 42] on div at bounding box center [341, 43] width 29 height 12
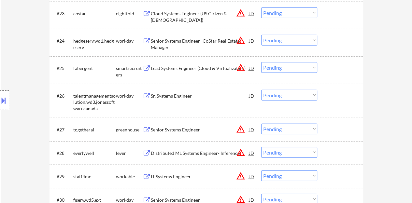
scroll to position [783, 0]
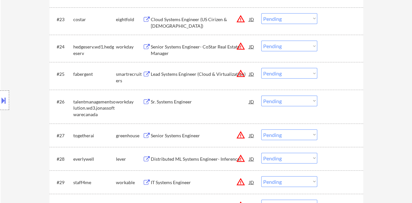
click at [179, 99] on div "Sr. Systems Engineer" at bounding box center [200, 102] width 98 height 7
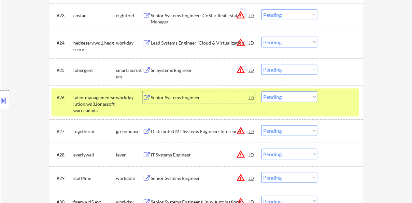
click at [273, 98] on select "Choose an option... Pending Applied Excluded (Questions) Excluded (Expired) Exc…" at bounding box center [289, 97] width 56 height 11
click at [261, 92] on select "Choose an option... Pending Applied Excluded (Questions) Excluded (Expired) Exc…" at bounding box center [289, 97] width 56 height 11
select select ""pending""
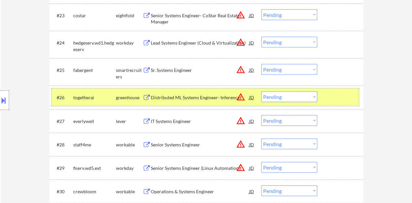
click at [346, 102] on div at bounding box center [341, 98] width 29 height 12
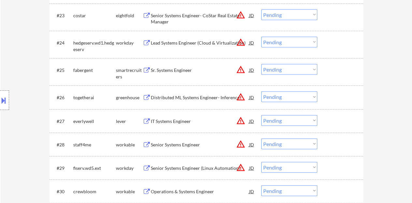
click at [158, 121] on div "IT Systems Engineer" at bounding box center [200, 121] width 98 height 7
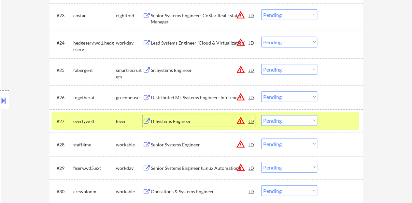
click at [315, 121] on select "Choose an option... Pending Applied Excluded (Questions) Excluded (Expired) Exc…" at bounding box center [289, 120] width 56 height 11
click at [261, 115] on select "Choose an option... Pending Applied Excluded (Questions) Excluded (Expired) Exc…" at bounding box center [289, 120] width 56 height 11
select select ""pending""
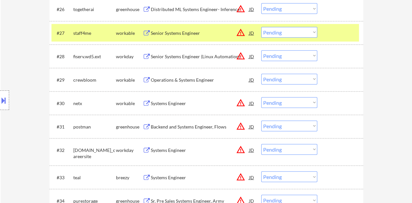
scroll to position [880, 0]
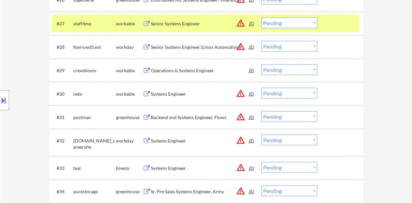
click at [340, 21] on div at bounding box center [341, 24] width 29 height 12
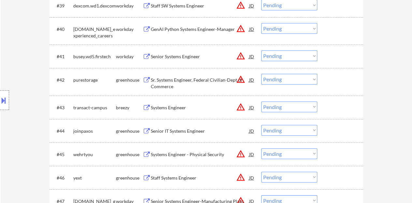
scroll to position [1206, 0]
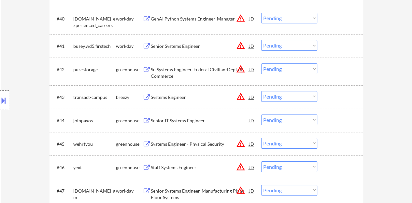
click at [196, 122] on div "Senior IT Systems Engineer" at bounding box center [200, 121] width 98 height 7
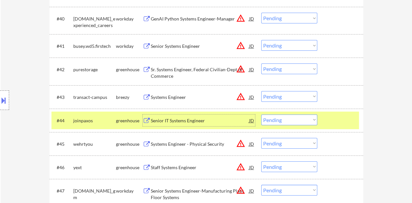
click at [291, 118] on select "Choose an option... Pending Applied Excluded (Questions) Excluded (Expired) Exc…" at bounding box center [289, 120] width 56 height 11
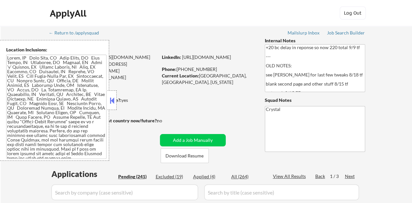
select select ""pending""
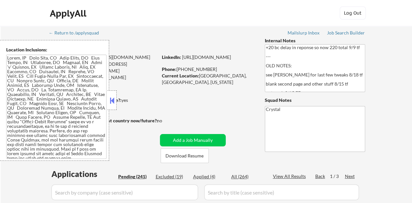
select select ""pending""
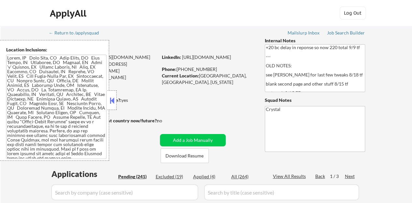
select select ""pending""
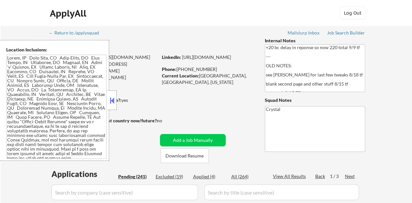
select select ""pending""
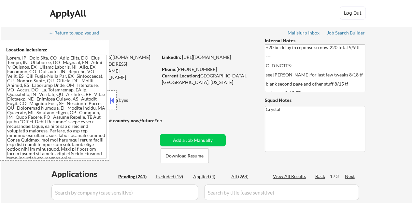
select select ""pending""
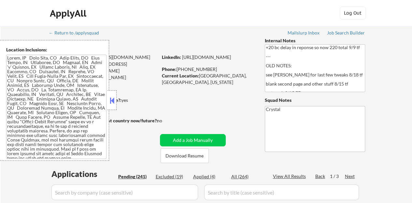
select select ""pending""
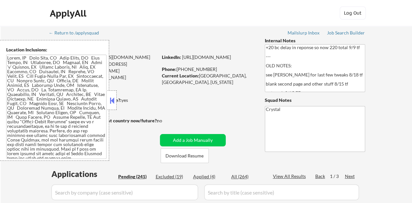
select select ""pending""
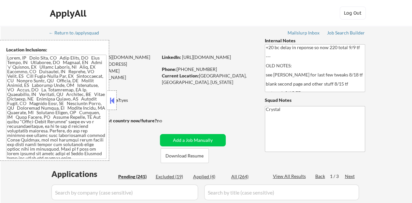
select select ""pending""
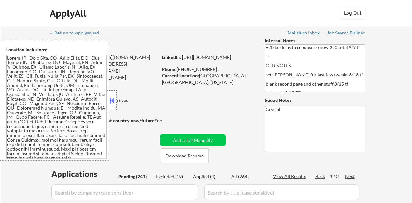
select select ""pending""
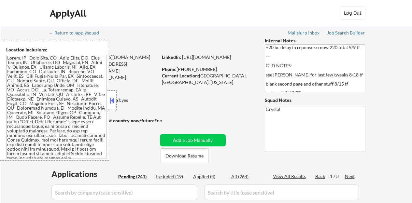
select select ""pending""
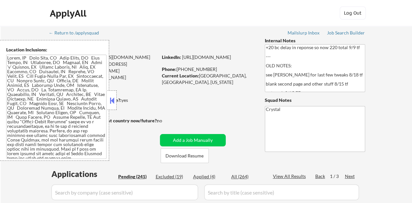
select select ""pending""
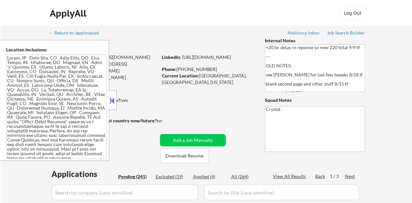
select select ""pending""
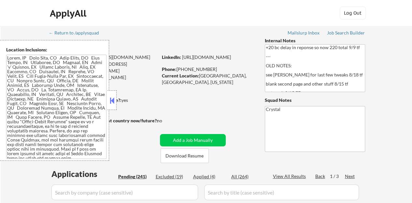
select select ""pending""
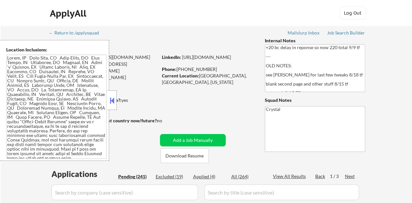
select select ""pending""
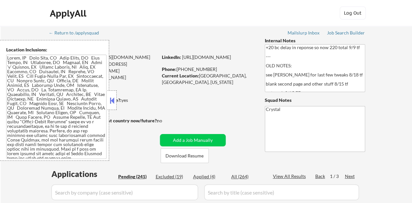
select select ""pending""
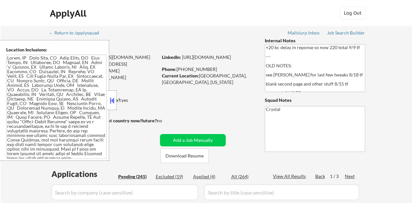
select select ""pending""
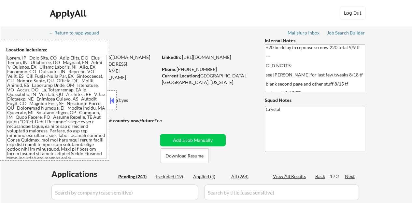
select select ""pending""
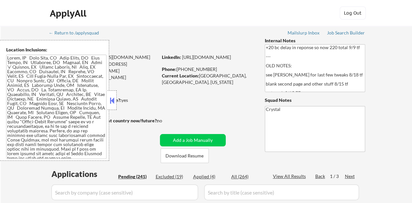
select select ""pending""
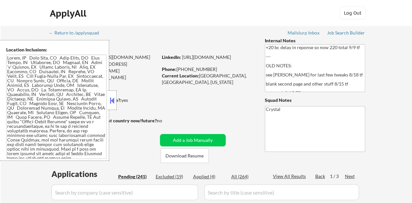
select select ""pending""
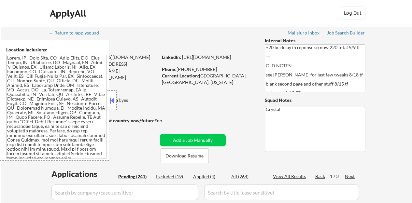
select select ""pending""
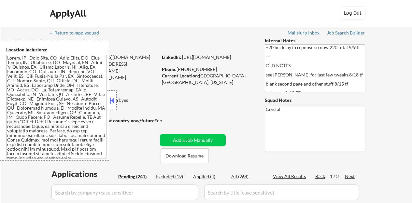
click at [112, 97] on button at bounding box center [112, 101] width 7 height 10
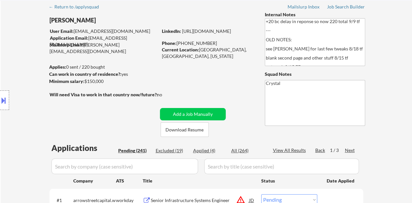
scroll to position [65, 0]
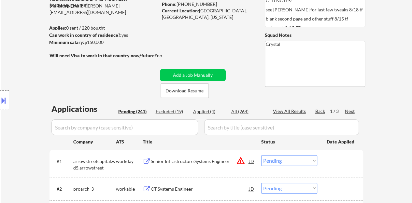
click at [147, 127] on input "input" at bounding box center [125, 128] width 147 height 16
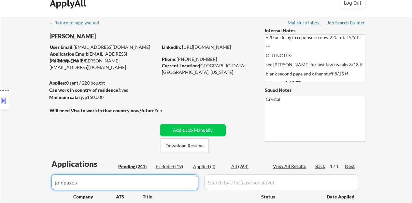
scroll to position [98, 0]
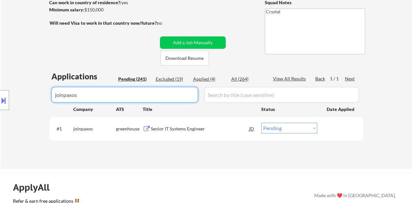
type input "joinpaxos"
click at [270, 129] on select "Choose an option... Pending Applied Excluded (Questions) Excluded (Expired) Exc…" at bounding box center [289, 128] width 56 height 11
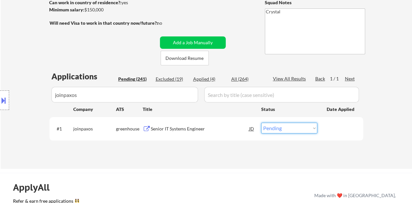
select select ""excluded__expired_""
click at [261, 123] on select "Choose an option... Pending Applied Excluded (Questions) Excluded (Expired) Exc…" at bounding box center [289, 128] width 56 height 11
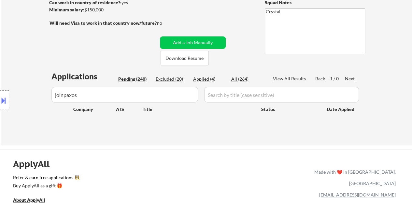
click at [120, 97] on input "input" at bounding box center [125, 95] width 147 height 16
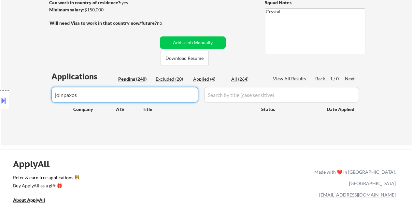
click at [120, 97] on input "input" at bounding box center [125, 95] width 147 height 16
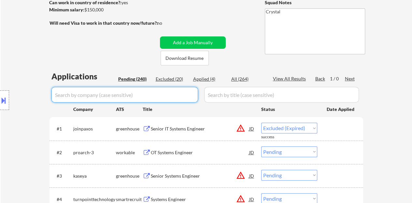
select select ""pending""
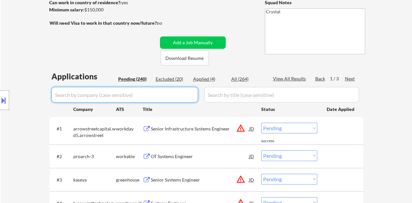
click at [30, 130] on div "Location Inclusions:" at bounding box center [58, 100] width 117 height 121
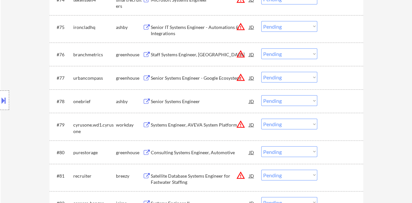
scroll to position [2087, 0]
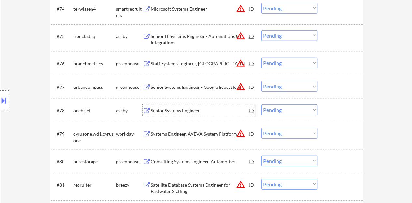
click at [170, 110] on div "Senior Systems Engineer" at bounding box center [200, 111] width 98 height 7
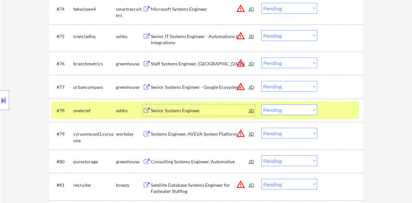
click at [289, 111] on select "Choose an option... Pending Applied Excluded (Questions) Excluded (Expired) Exc…" at bounding box center [289, 110] width 56 height 11
click at [261, 105] on select "Choose an option... Pending Applied Excluded (Questions) Excluded (Expired) Exc…" at bounding box center [289, 110] width 56 height 11
select select ""pending""
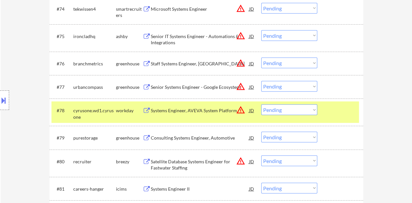
click at [354, 116] on div "#78 cyrusone.wd1.cyrusone workday Systems Engineer, AVEVA System Platform JD wa…" at bounding box center [206, 113] width 308 height 22
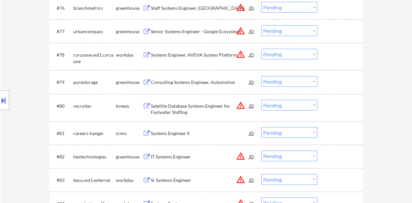
scroll to position [2152, 0]
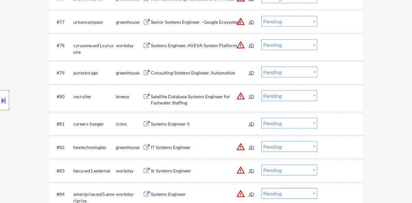
click at [210, 70] on div "Consulting Systems Engineer, Automotive" at bounding box center [200, 73] width 98 height 7
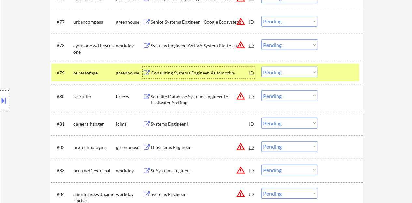
click at [273, 72] on select "Choose an option... Pending Applied Excluded (Questions) Excluded (Expired) Exc…" at bounding box center [289, 72] width 56 height 11
click at [261, 67] on select "Choose an option... Pending Applied Excluded (Questions) Excluded (Expired) Exc…" at bounding box center [289, 72] width 56 height 11
select select ""pending""
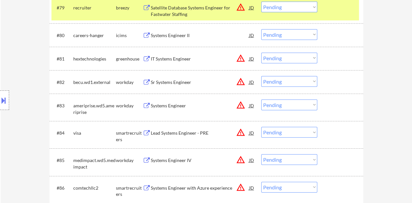
scroll to position [2185, 0]
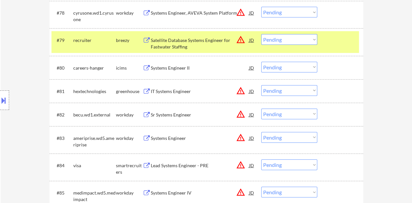
click at [338, 43] on div at bounding box center [341, 40] width 29 height 12
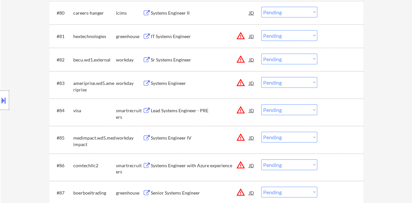
scroll to position [2250, 0]
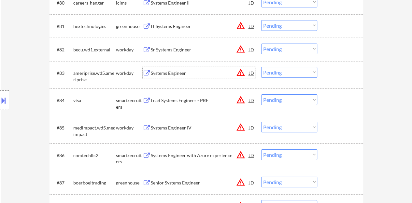
click at [161, 75] on div "Systems Engineer" at bounding box center [200, 73] width 98 height 7
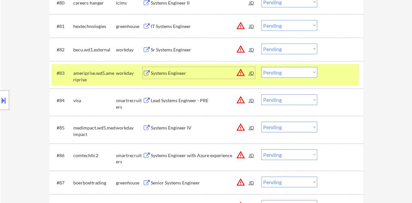
click at [337, 76] on div at bounding box center [341, 73] width 29 height 12
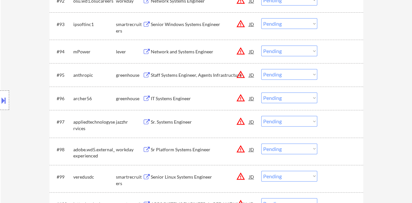
scroll to position [2576, 0]
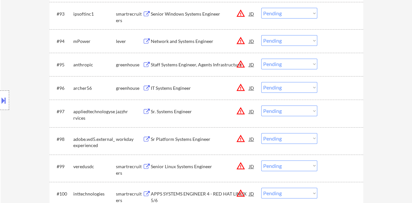
click at [182, 116] on div "Sr. Systems Engineer" at bounding box center [200, 112] width 98 height 12
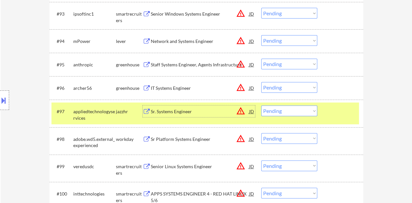
click at [290, 112] on select "Choose an option... Pending Applied Excluded (Questions) Excluded (Expired) Exc…" at bounding box center [289, 111] width 56 height 11
click at [261, 106] on select "Choose an option... Pending Applied Excluded (Questions) Excluded (Expired) Exc…" at bounding box center [289, 111] width 56 height 11
select select ""pending""
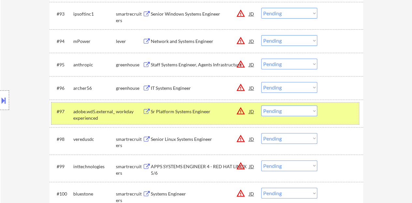
click at [344, 111] on div at bounding box center [341, 112] width 29 height 12
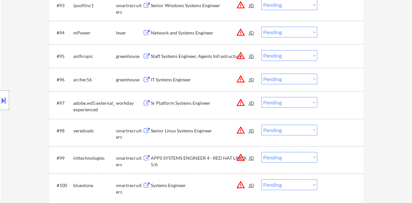
scroll to position [2641, 0]
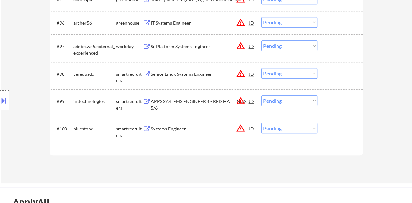
click at [178, 129] on div "Systems Engineer" at bounding box center [200, 129] width 98 height 7
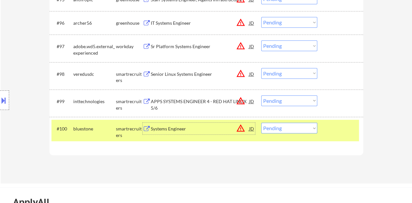
click at [290, 126] on select "Choose an option... Pending Applied Excluded (Questions) Excluded (Expired) Exc…" at bounding box center [289, 128] width 56 height 11
click at [292, 123] on select "Choose an option... Pending Applied Excluded (Questions) Excluded (Expired) Exc…" at bounding box center [289, 128] width 56 height 11
click at [261, 123] on select "Choose an option... Pending Applied Excluded (Questions) Excluded (Expired) Exc…" at bounding box center [289, 128] width 56 height 11
select select ""pending""
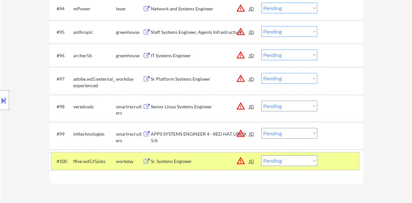
click at [340, 161] on div at bounding box center [341, 162] width 29 height 12
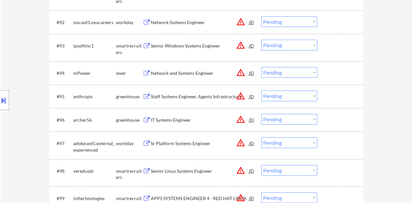
scroll to position [2543, 0]
click at [192, 73] on div "Network and Systems Engineer" at bounding box center [200, 74] width 98 height 7
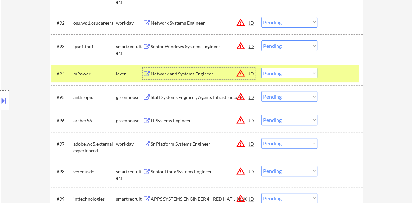
click at [299, 76] on select "Choose an option... Pending Applied Excluded (Questions) Excluded (Expired) Exc…" at bounding box center [289, 73] width 56 height 11
click at [261, 68] on select "Choose an option... Pending Applied Excluded (Questions) Excluded (Expired) Exc…" at bounding box center [289, 73] width 56 height 11
select select ""pending""
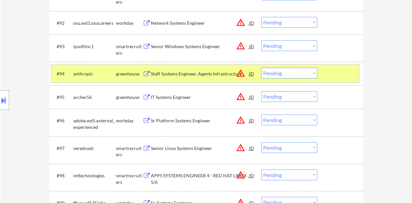
click at [339, 72] on div at bounding box center [341, 74] width 29 height 12
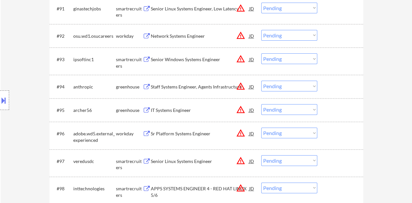
scroll to position [2511, 0]
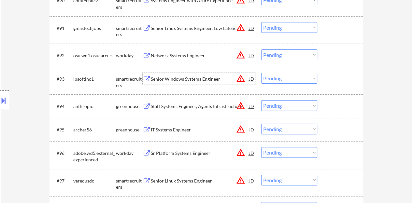
click at [170, 81] on div "Senior Windows Systems Engineer" at bounding box center [200, 79] width 98 height 7
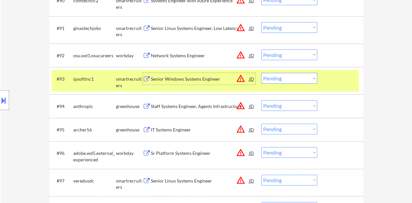
click at [285, 78] on select "Choose an option... Pending Applied Excluded (Questions) Excluded (Expired) Exc…" at bounding box center [289, 78] width 56 height 11
click at [261, 73] on select "Choose an option... Pending Applied Excluded (Questions) Excluded (Expired) Exc…" at bounding box center [289, 78] width 56 height 11
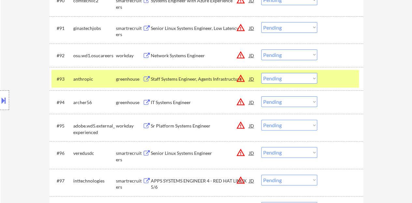
click at [203, 81] on div "Staff Systems Engineer, Agents Infrastructure" at bounding box center [200, 79] width 98 height 7
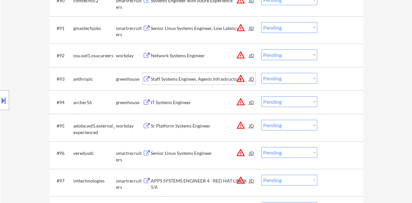
click at [348, 82] on div at bounding box center [341, 79] width 29 height 12
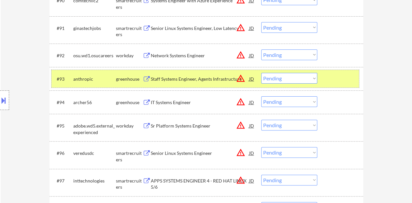
click at [286, 82] on select "Choose an option... Pending Applied Excluded (Questions) Excluded (Expired) Exc…" at bounding box center [289, 78] width 56 height 11
click at [261, 73] on select "Choose an option... Pending Applied Excluded (Questions) Excluded (Expired) Exc…" at bounding box center [289, 78] width 56 height 11
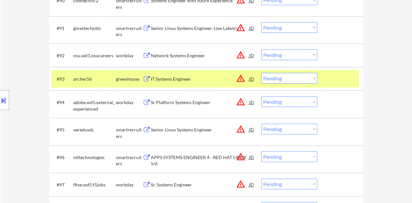
click at [179, 78] on div "IT Systems Engineer" at bounding box center [200, 79] width 98 height 7
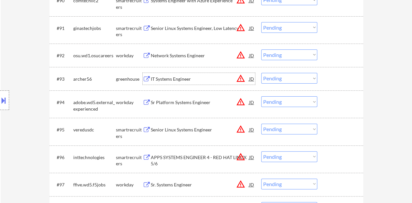
click at [343, 78] on div at bounding box center [341, 79] width 29 height 12
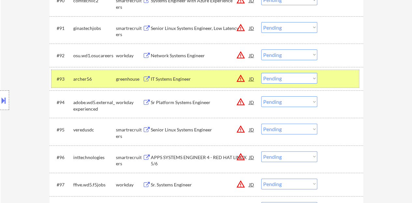
click at [291, 79] on select "Choose an option... Pending Applied Excluded (Questions) Excluded (Expired) Exc…" at bounding box center [289, 78] width 56 height 11
click at [261, 73] on select "Choose an option... Pending Applied Excluded (Questions) Excluded (Expired) Exc…" at bounding box center [289, 78] width 56 height 11
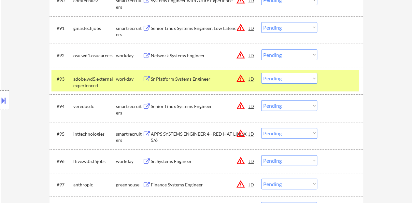
click at [186, 81] on div "Sr Platform Systems Engineer" at bounding box center [200, 79] width 98 height 7
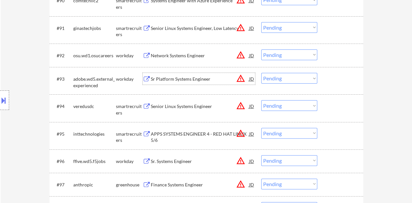
click at [332, 79] on div at bounding box center [341, 79] width 29 height 12
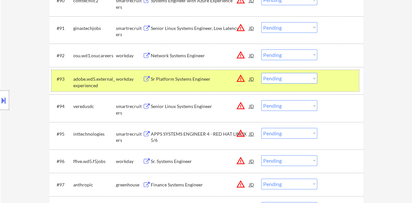
drag, startPoint x: 305, startPoint y: 77, endPoint x: 305, endPoint y: 83, distance: 5.9
click at [305, 77] on select "Choose an option... Pending Applied Excluded (Questions) Excluded (Expired) Exc…" at bounding box center [289, 78] width 56 height 11
click at [261, 73] on select "Choose an option... Pending Applied Excluded (Questions) Excluded (Expired) Exc…" at bounding box center [289, 78] width 56 height 11
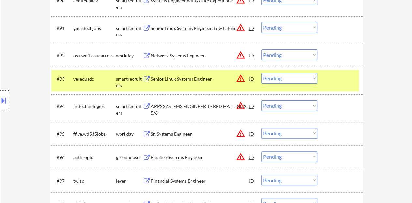
click at [207, 77] on div "Senior Linux Systems Engineer" at bounding box center [200, 79] width 98 height 7
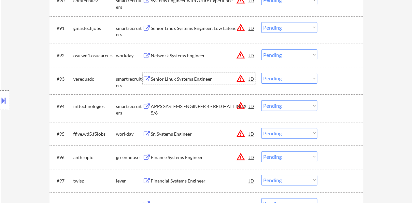
click at [336, 76] on div at bounding box center [341, 79] width 29 height 12
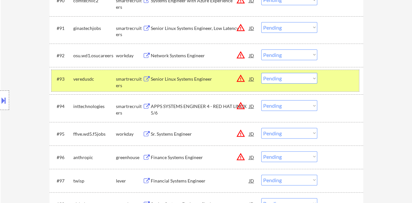
click at [312, 80] on select "Choose an option... Pending Applied Excluded (Questions) Excluded (Expired) Exc…" at bounding box center [289, 78] width 56 height 11
click at [261, 73] on select "Choose an option... Pending Applied Excluded (Questions) Excluded (Expired) Exc…" at bounding box center [289, 78] width 56 height 11
select select ""pending""
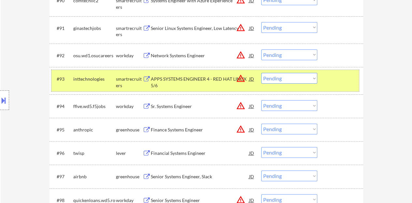
click at [352, 84] on div at bounding box center [341, 79] width 29 height 12
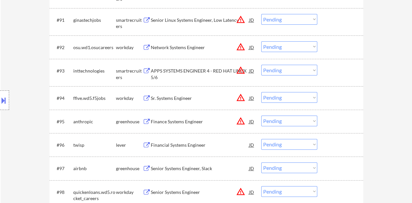
scroll to position [2543, 0]
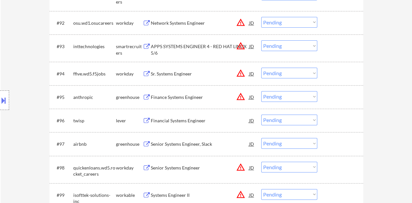
click at [173, 102] on div "Finance Systems Engineer" at bounding box center [200, 97] width 98 height 12
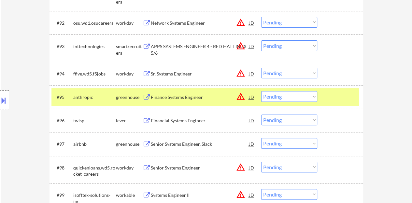
select select ""PLACEHOLDER_1427118222253""
select select ""pending""
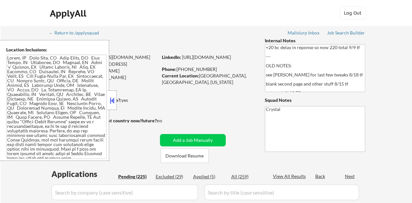
scroll to position [728, 0]
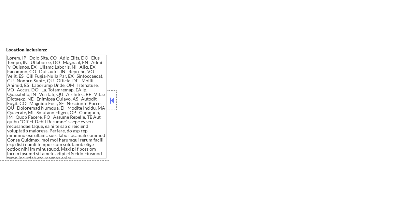
select select ""pending""
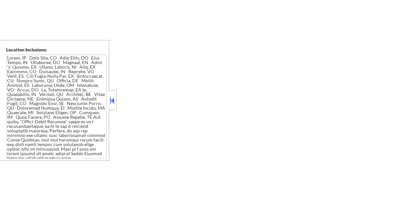
select select ""pending""
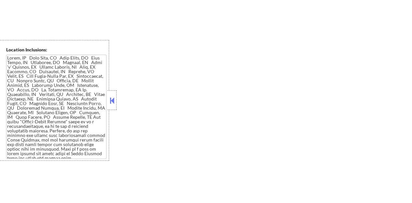
select select ""pending""
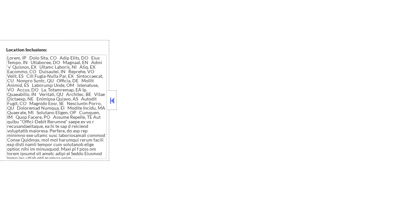
select select ""pending""
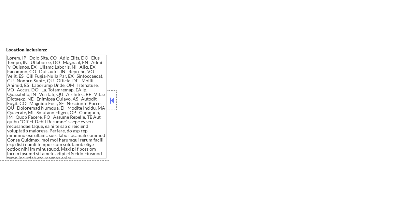
select select ""pending""
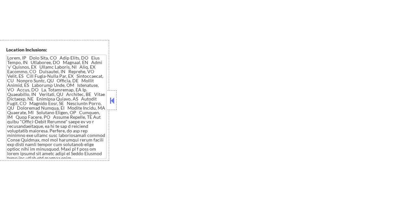
select select ""pending""
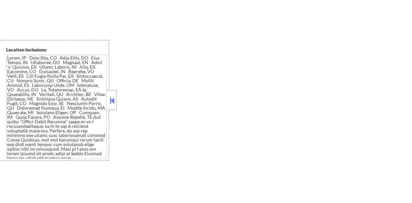
select select ""pending""
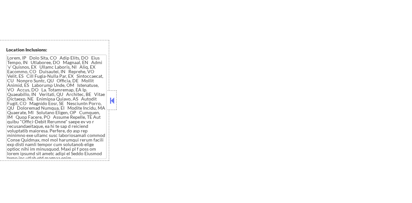
select select ""pending""
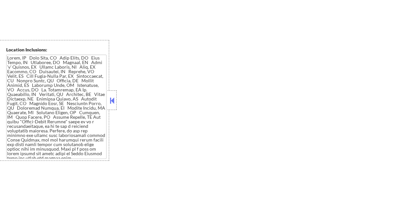
select select ""pending""
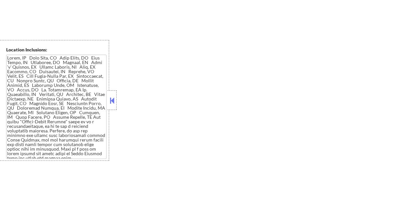
select select ""pending""
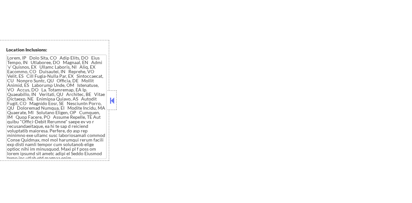
select select ""pending""
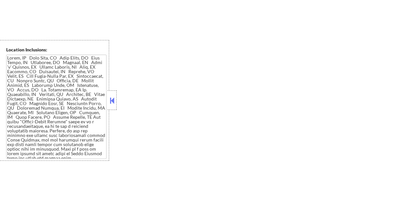
select select ""pending""
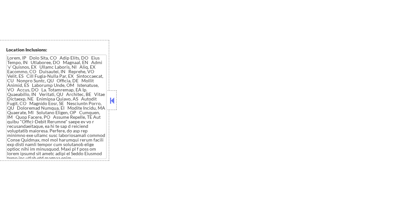
select select ""pending""
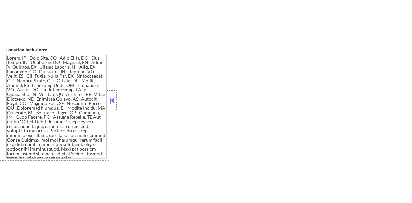
select select ""pending""
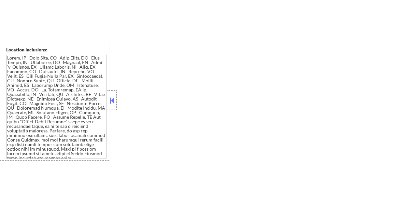
select select ""pending""
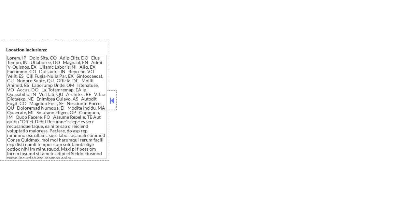
select select ""pending""
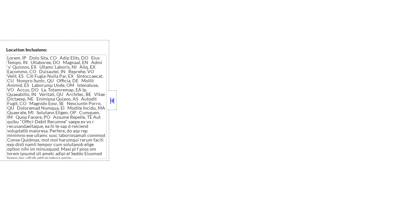
select select ""pending""
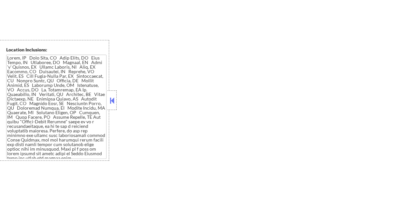
select select ""pending""
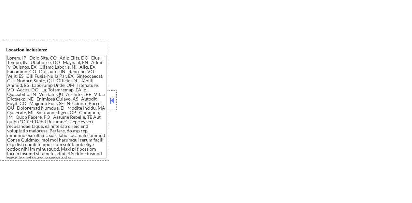
select select ""pending""
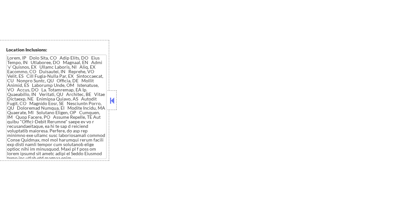
select select ""pending""
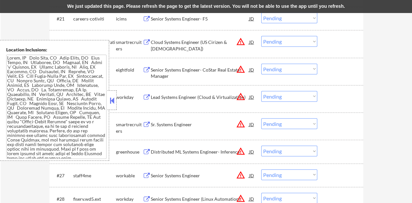
click at [112, 97] on button at bounding box center [112, 101] width 7 height 10
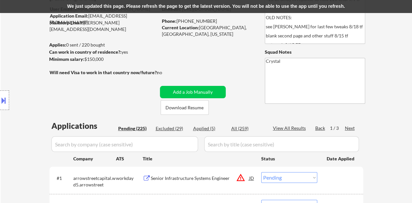
scroll to position [76, 0]
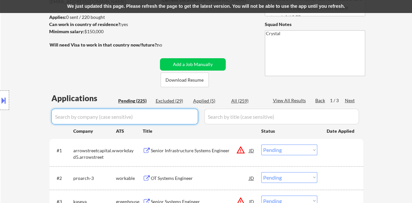
click at [181, 117] on input "input" at bounding box center [125, 117] width 147 height 16
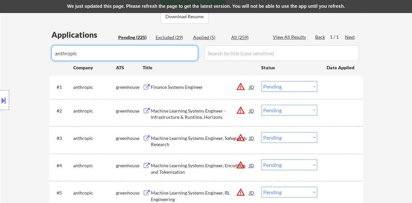
scroll to position [141, 0]
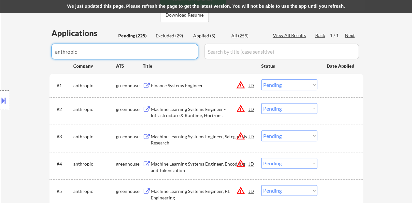
type input "anthropic"
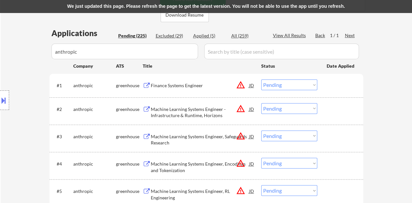
scroll to position [174, 0]
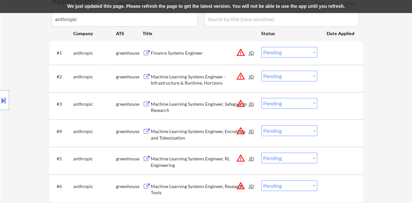
click at [282, 53] on select "Choose an option... Pending Applied Excluded (Questions) Excluded (Expired) Exc…" at bounding box center [289, 52] width 56 height 11
select select ""excluded__location_""
click at [261, 47] on select "Choose an option... Pending Applied Excluded (Questions) Excluded (Expired) Exc…" at bounding box center [289, 52] width 56 height 11
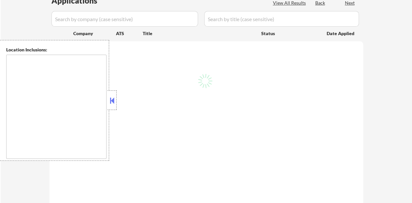
type textarea "[GEOGRAPHIC_DATA], [GEOGRAPHIC_DATA] [GEOGRAPHIC_DATA], [GEOGRAPHIC_DATA] [GEOG…"
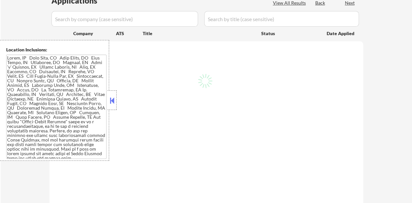
scroll to position [174, 0]
click at [112, 102] on button at bounding box center [112, 101] width 7 height 10
select select ""pending""
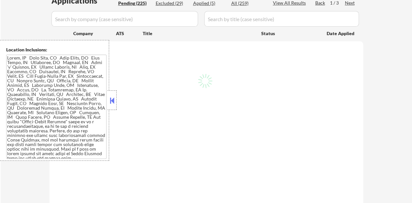
select select ""pending""
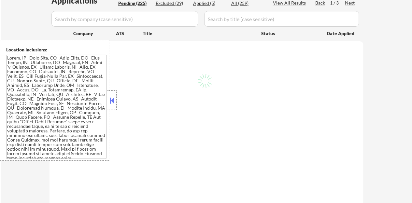
select select ""pending""
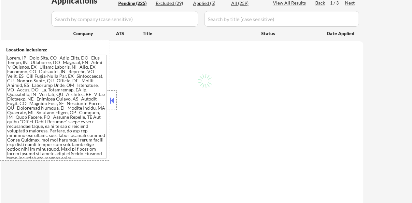
select select ""pending""
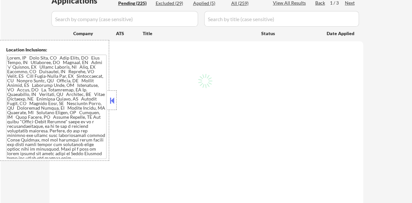
select select ""pending""
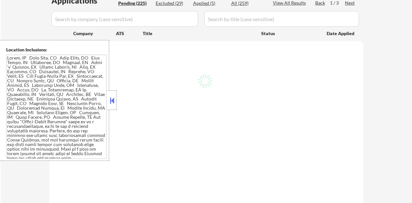
select select ""pending""
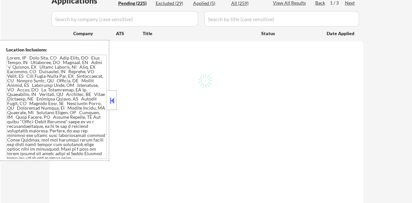
select select ""pending""
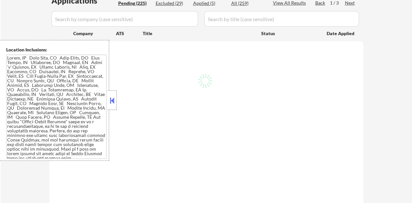
select select ""pending""
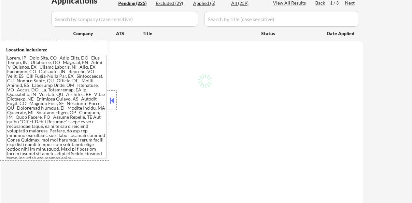
select select ""pending""
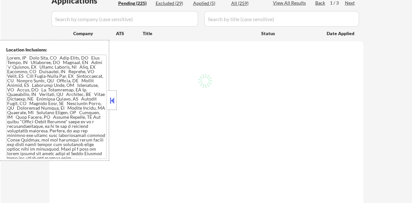
select select ""pending""
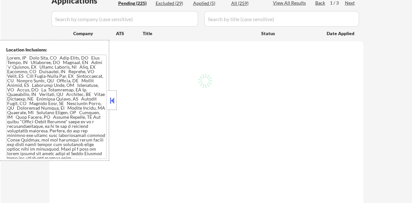
select select ""pending""
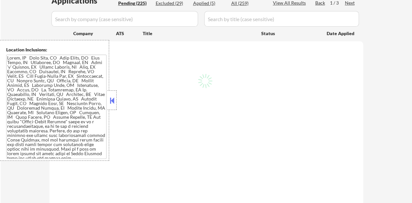
select select ""pending""
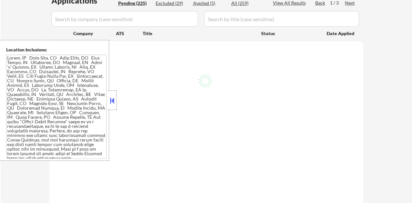
select select ""pending""
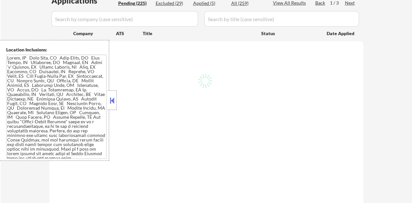
select select ""pending""
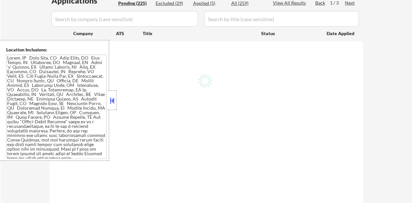
select select ""pending""
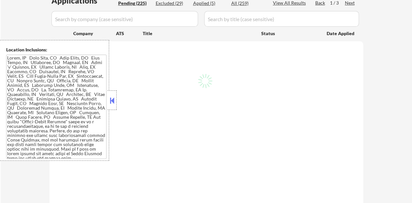
select select ""pending""
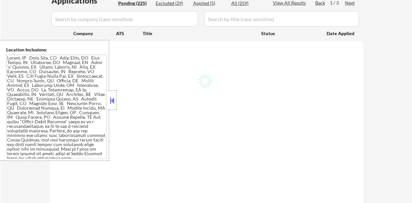
select select ""pending""
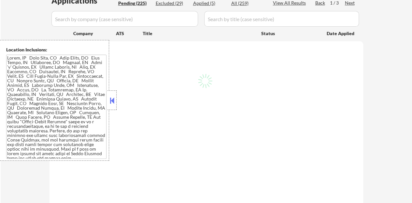
select select ""pending""
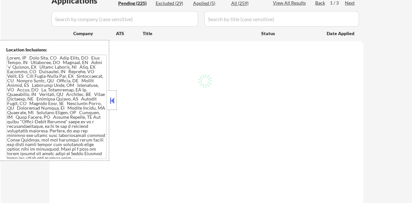
select select ""pending""
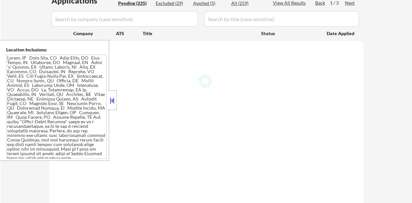
select select ""pending""
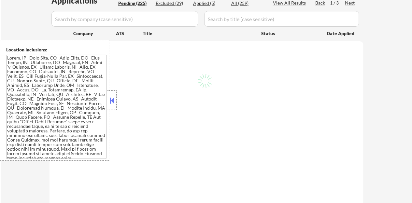
select select ""pending""
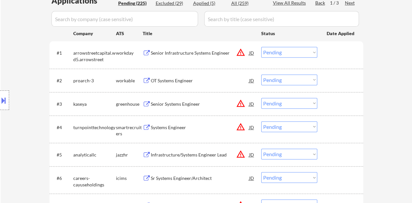
click at [359, 78] on div "#2 proarch-3 workable OT Systems Engineer JD Choose an option... Pending Applie…" at bounding box center [207, 80] width 314 height 23
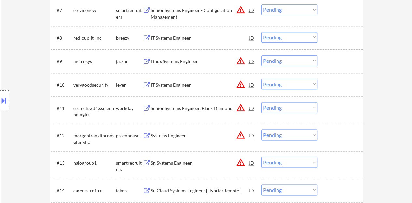
scroll to position [337, 0]
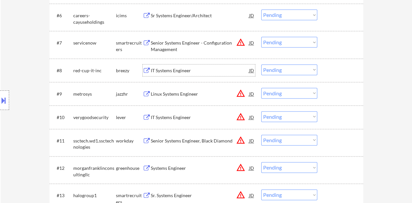
click at [157, 69] on div "IT Systems Engineer" at bounding box center [200, 70] width 98 height 7
